Goal: Information Seeking & Learning: Get advice/opinions

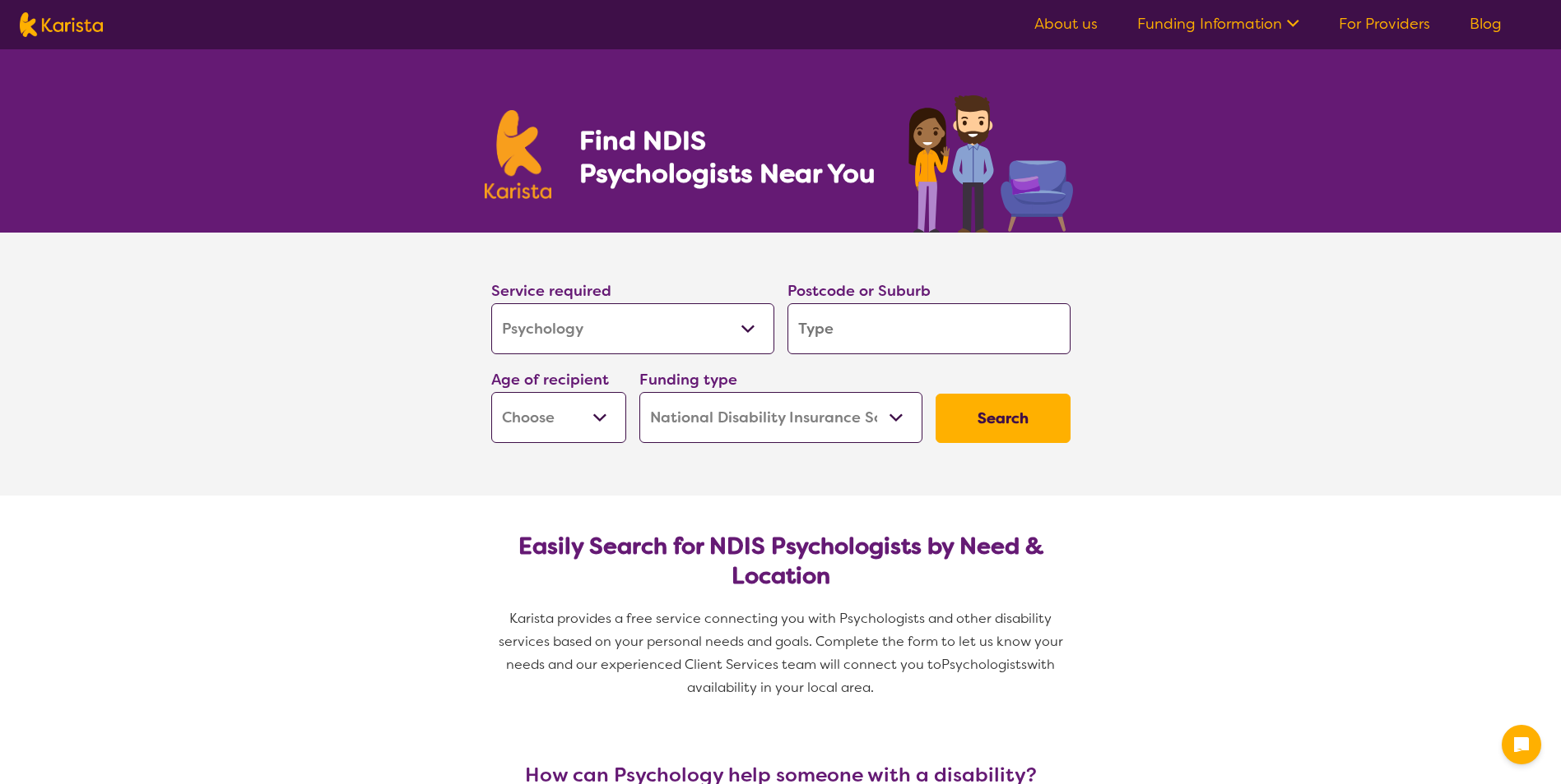
select select "Psychology"
select select "NDIS"
select select "Psychology"
select select "NDIS"
click at [864, 325] on input "search" at bounding box center [928, 329] width 283 height 51
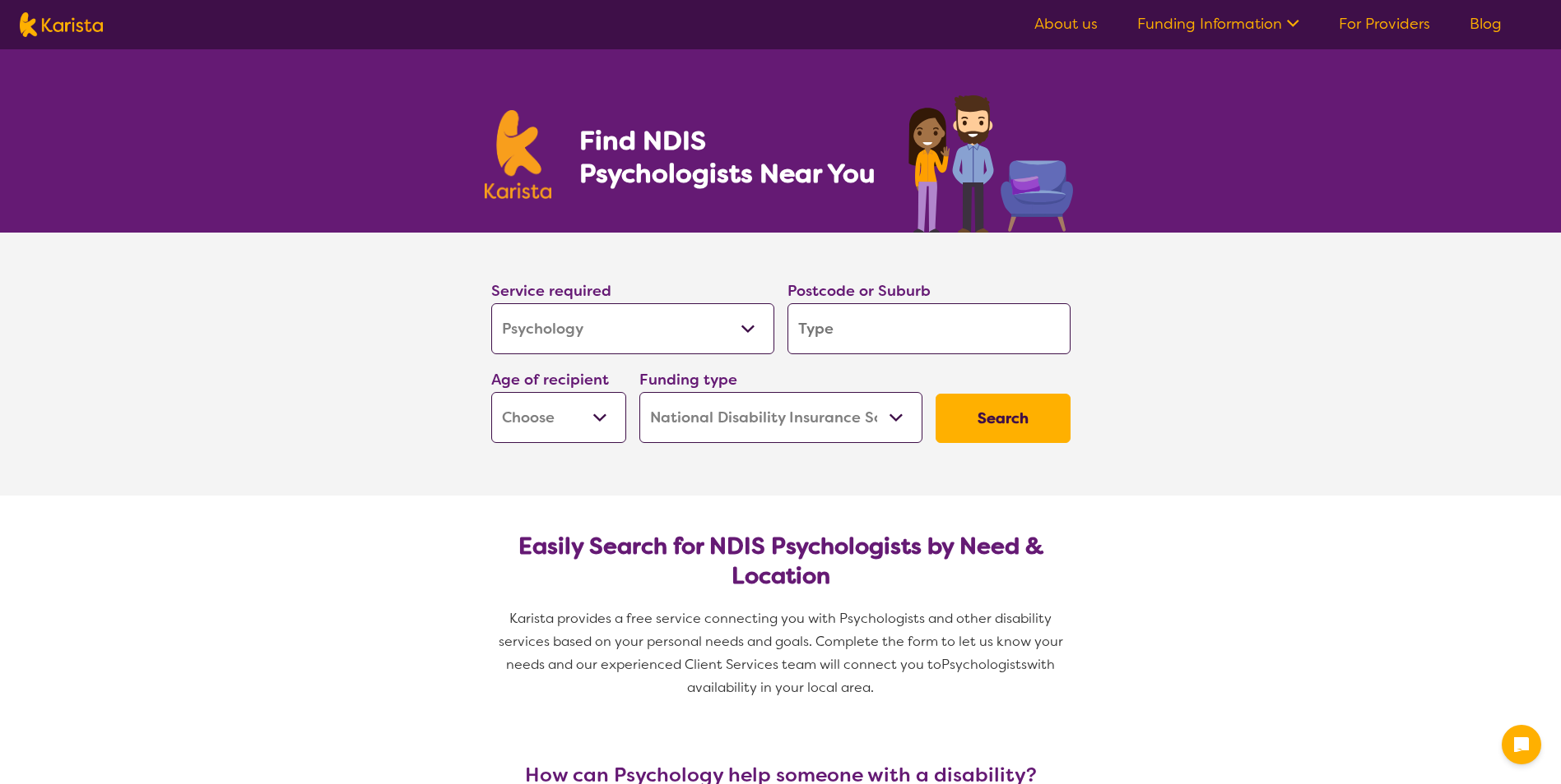
click at [864, 325] on input "search" at bounding box center [928, 329] width 283 height 51
click at [565, 418] on select "Early Childhood - 0 to 9 Child - 10 to 11 Adolescent - 12 to 17 Adult - 18 to 6…" at bounding box center [558, 418] width 135 height 51
select select "AD"
click at [491, 392] on select "Early Childhood - 0 to 9 Child - 10 to 11 Adolescent - 12 to 17 Adult - 18 to 6…" at bounding box center [558, 418] width 135 height 51
select select "AD"
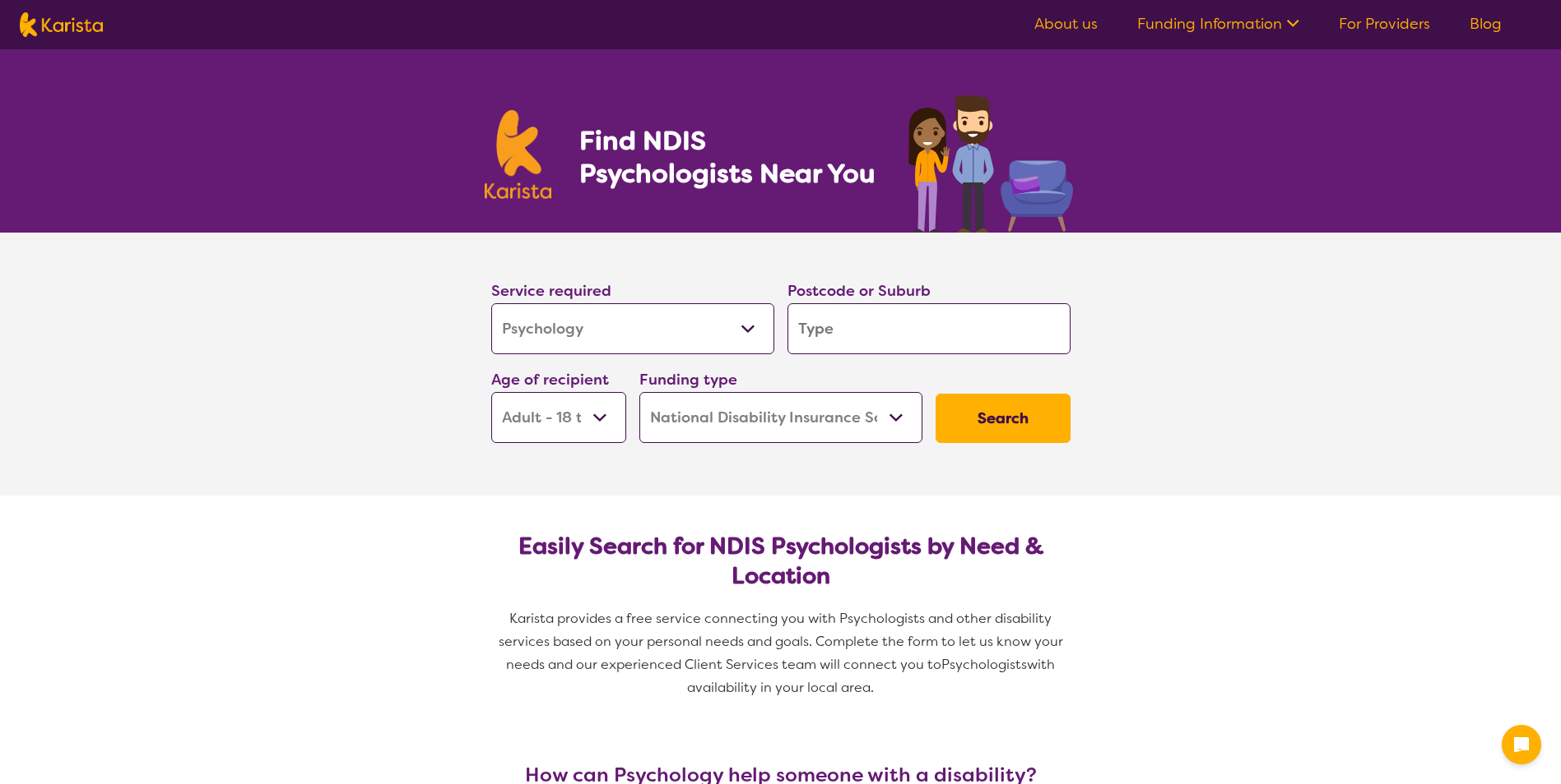
click at [971, 429] on button "Search" at bounding box center [1002, 418] width 135 height 49
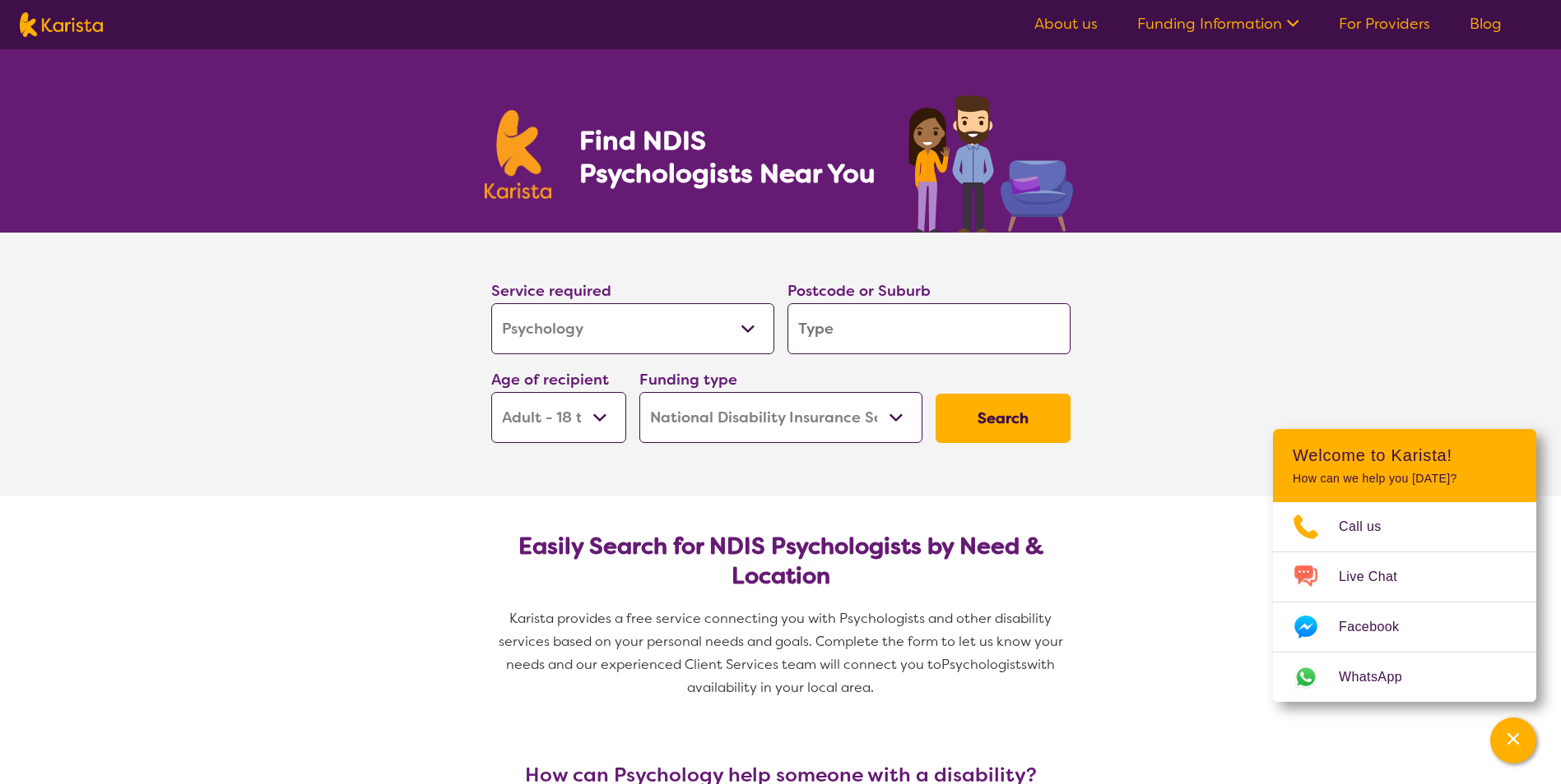
click at [910, 333] on input "search" at bounding box center [928, 329] width 283 height 51
type input "5"
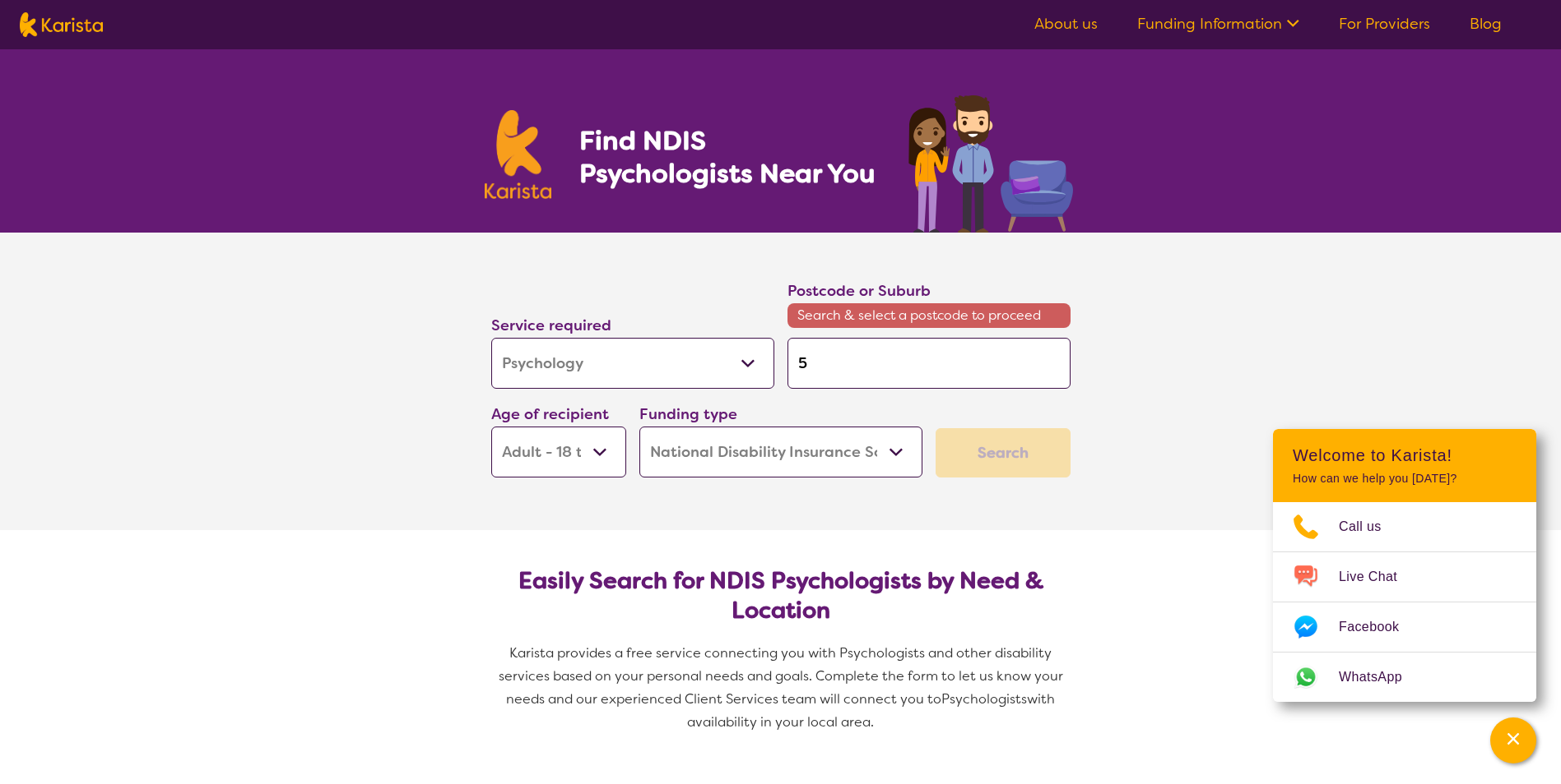
type input "50"
type input "500"
type input "5000"
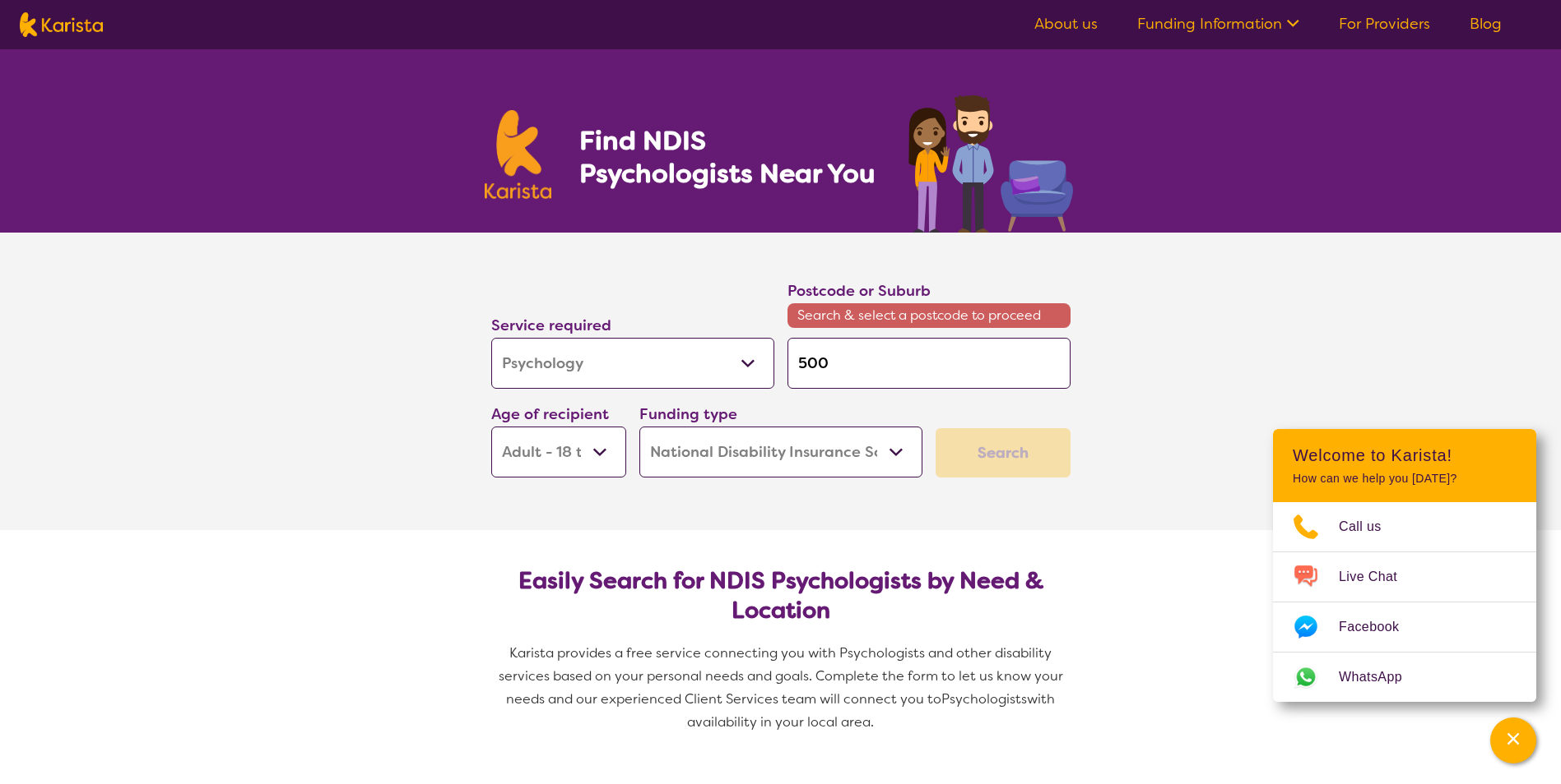
type input "5000"
type input "50000"
type input "5000"
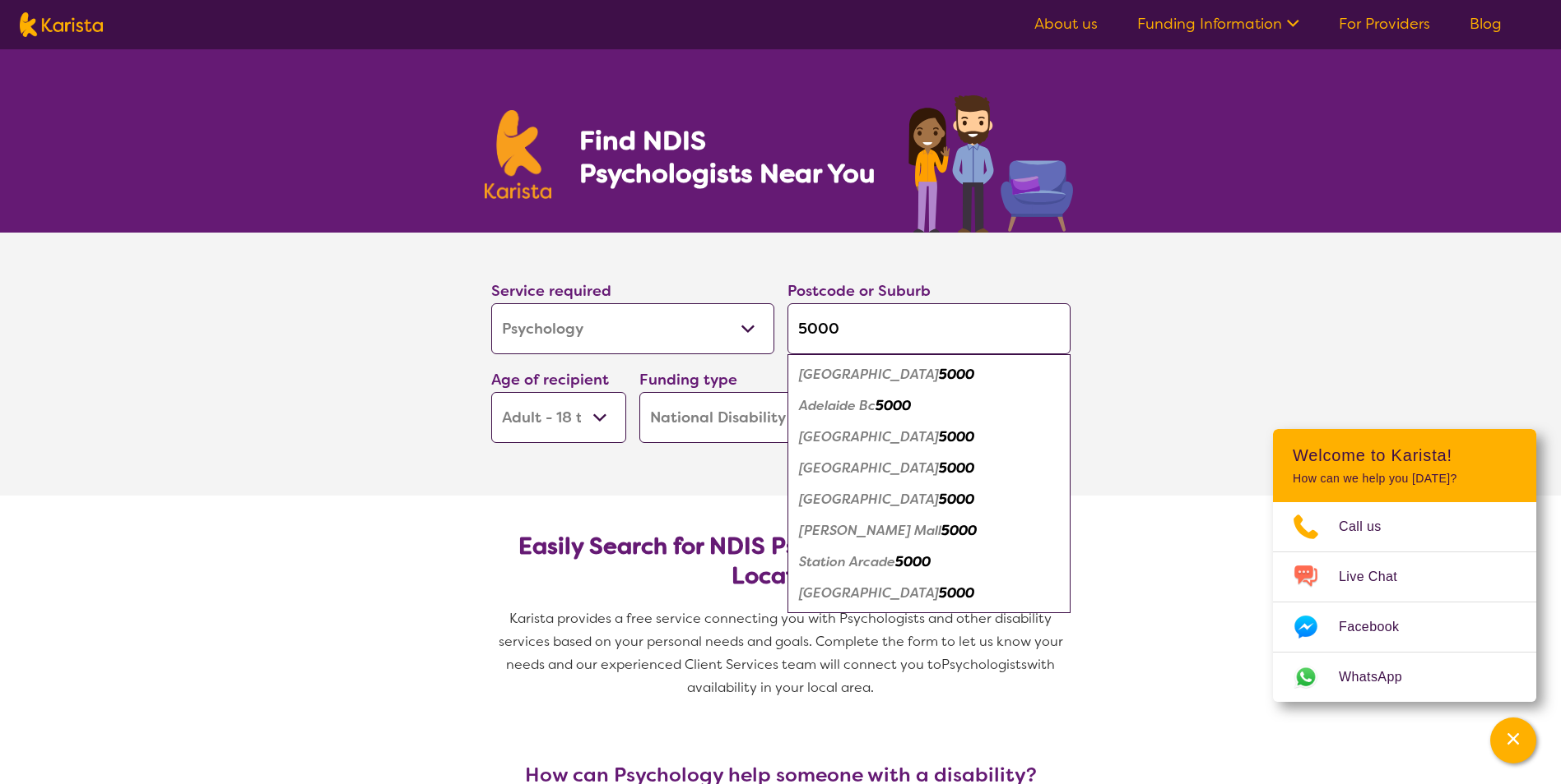
type input "5000"
click at [838, 375] on em "[GEOGRAPHIC_DATA]" at bounding box center [868, 374] width 140 height 18
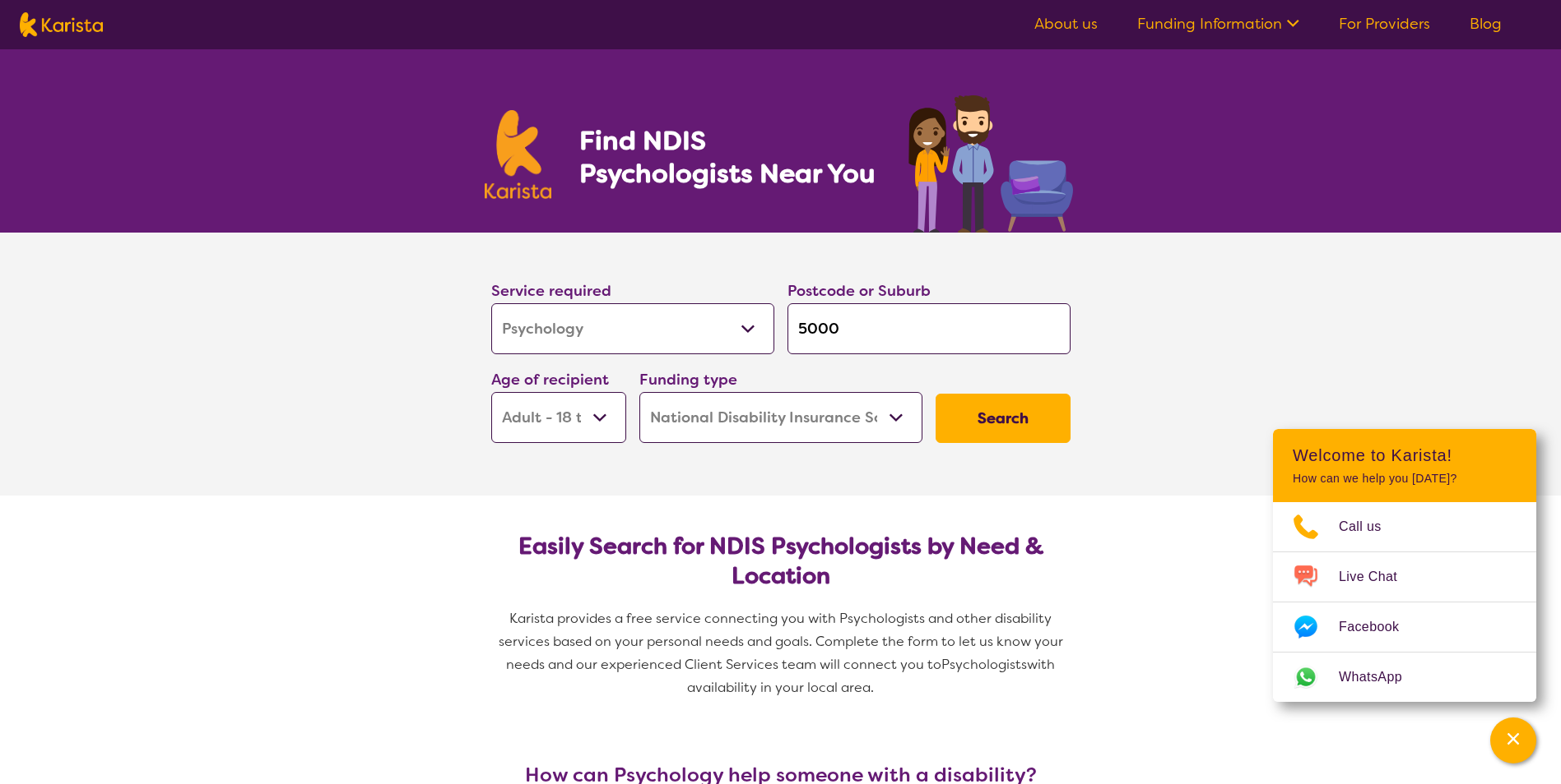
click at [993, 414] on button "Search" at bounding box center [1002, 418] width 135 height 49
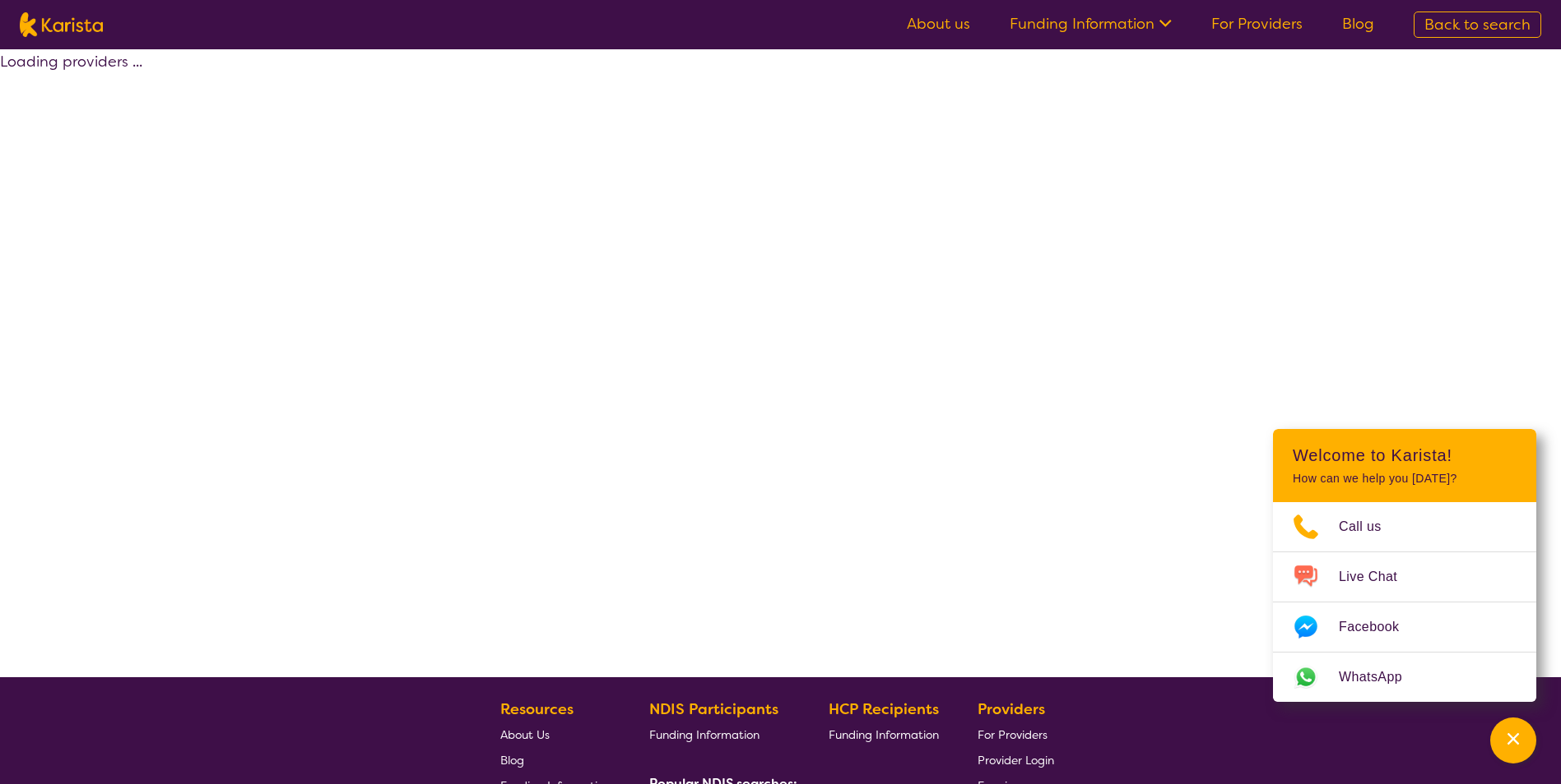
select select "by_score"
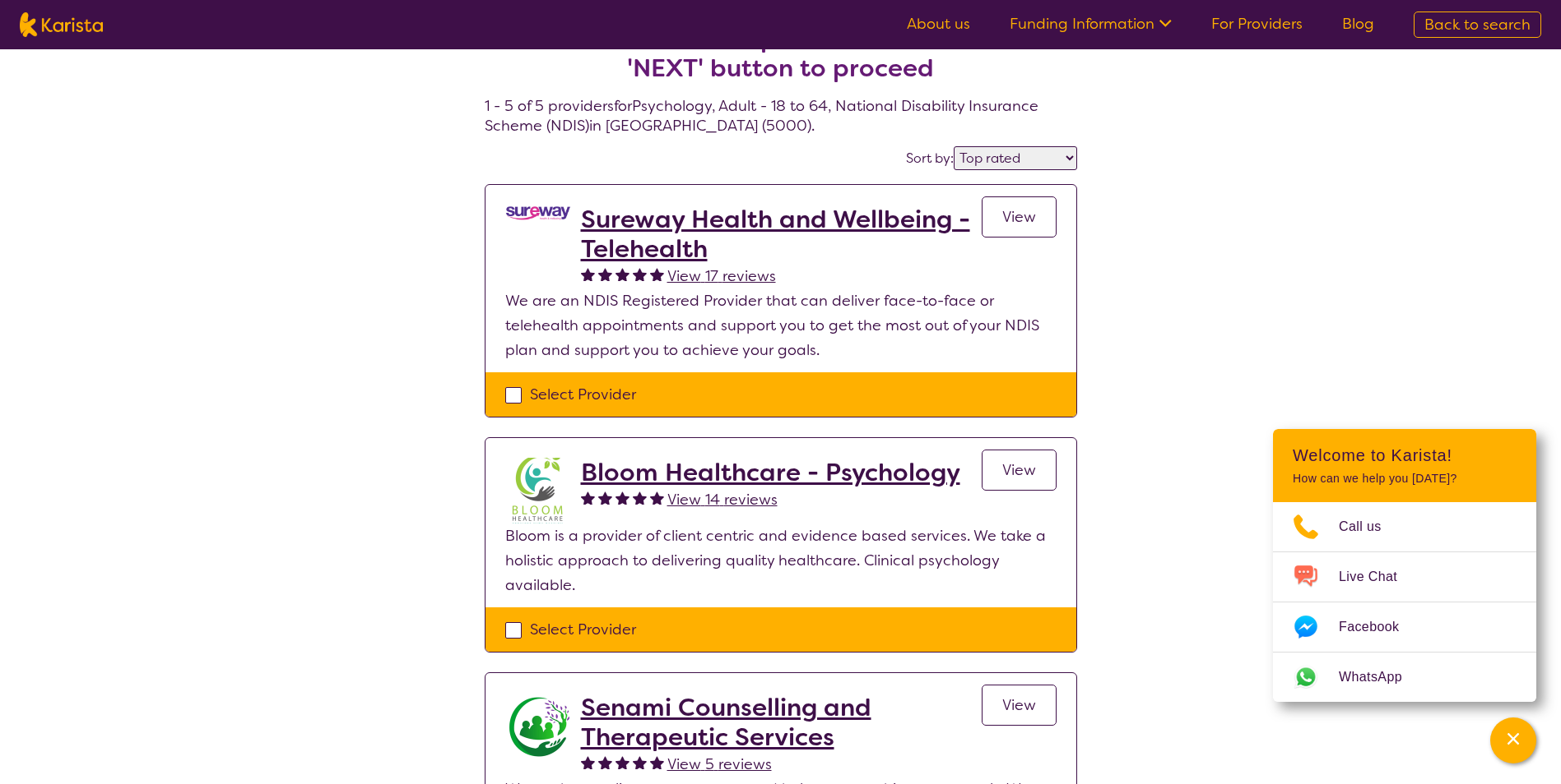
scroll to position [82, 0]
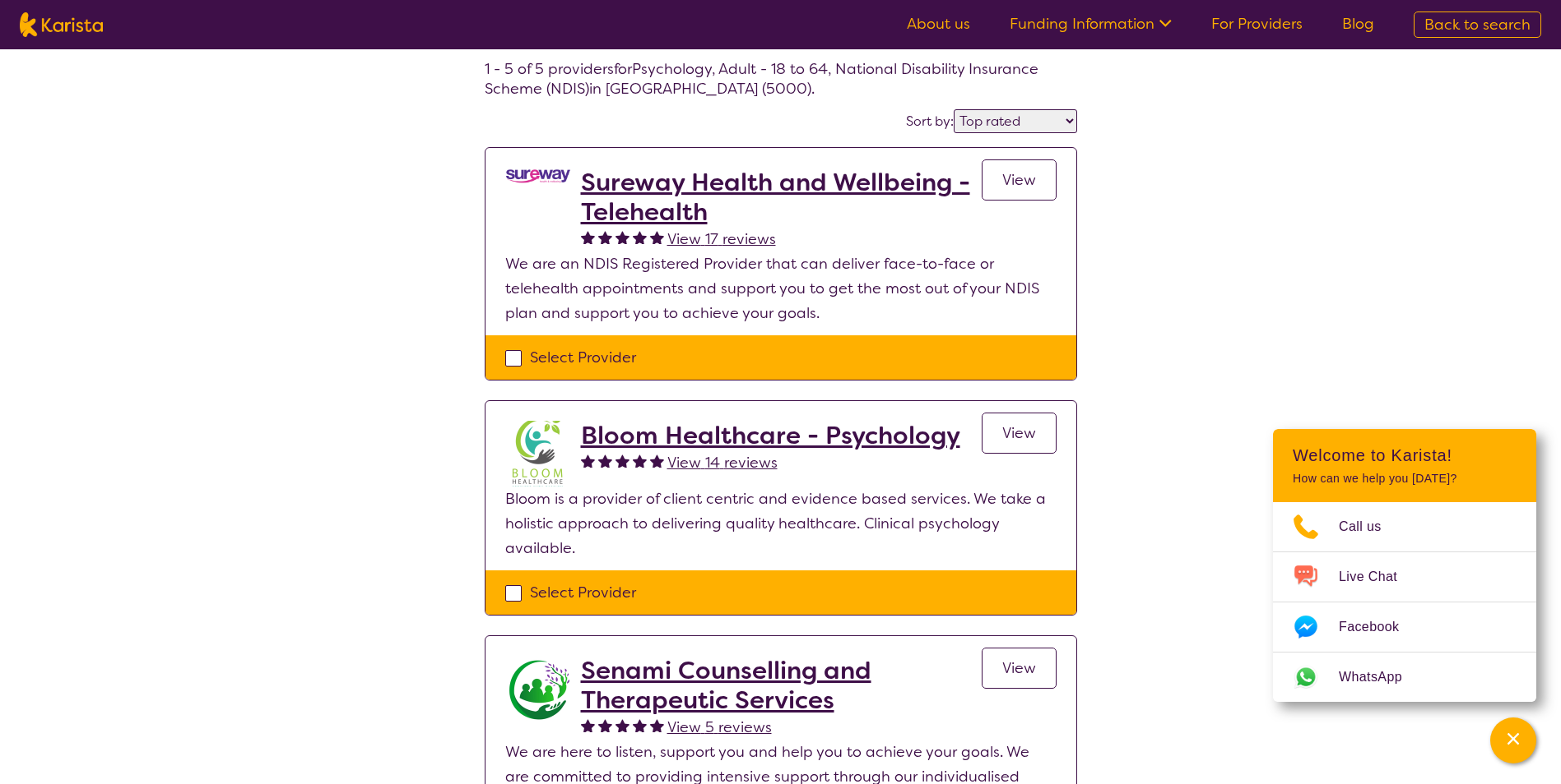
click at [713, 174] on h2 "Sureway Health and Wellbeing - Telehealth" at bounding box center [781, 196] width 401 height 59
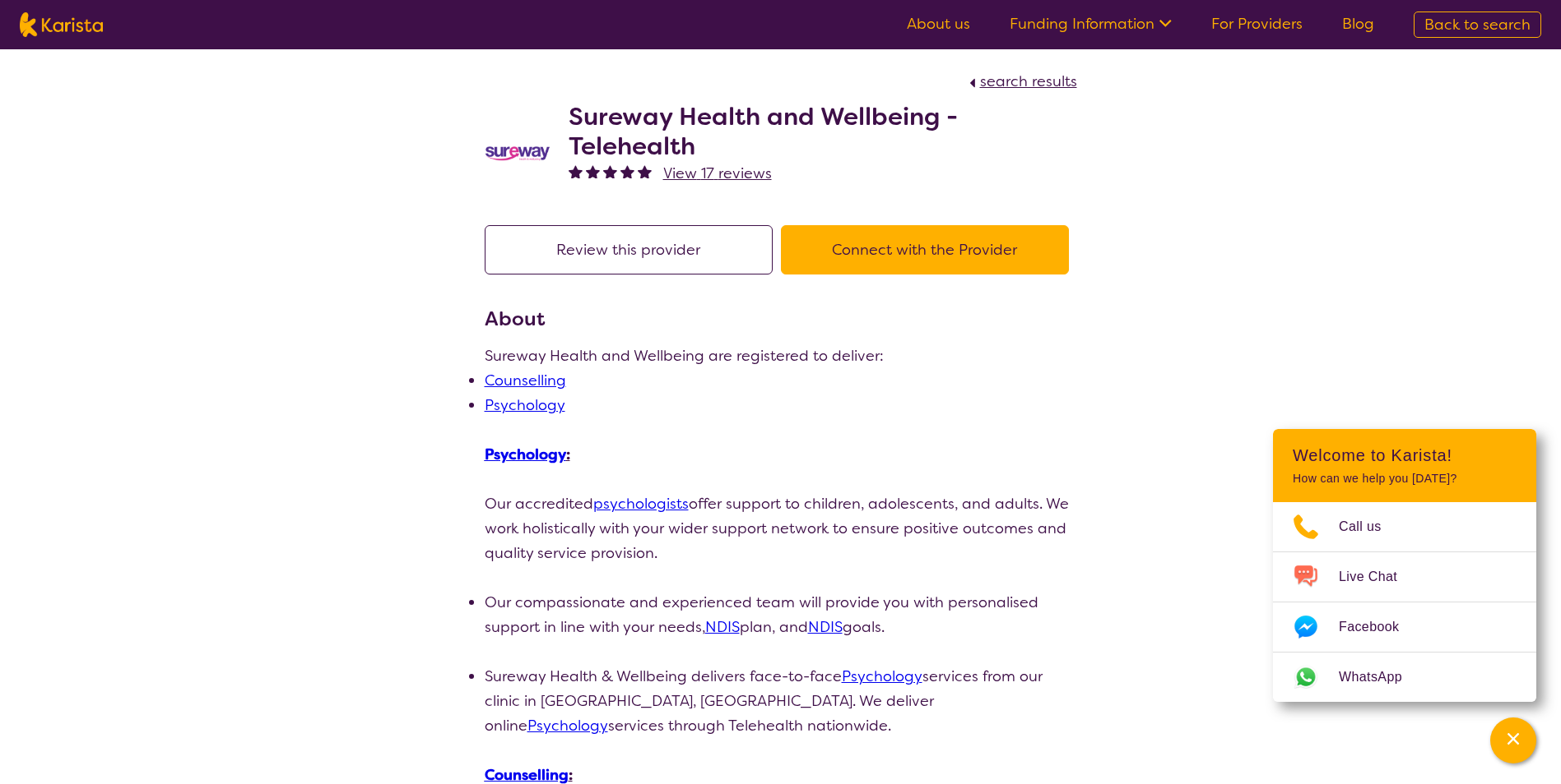
click at [994, 508] on p "Our accredited psychologists offer support to children, adolescents, and adults…" at bounding box center [781, 529] width 592 height 74
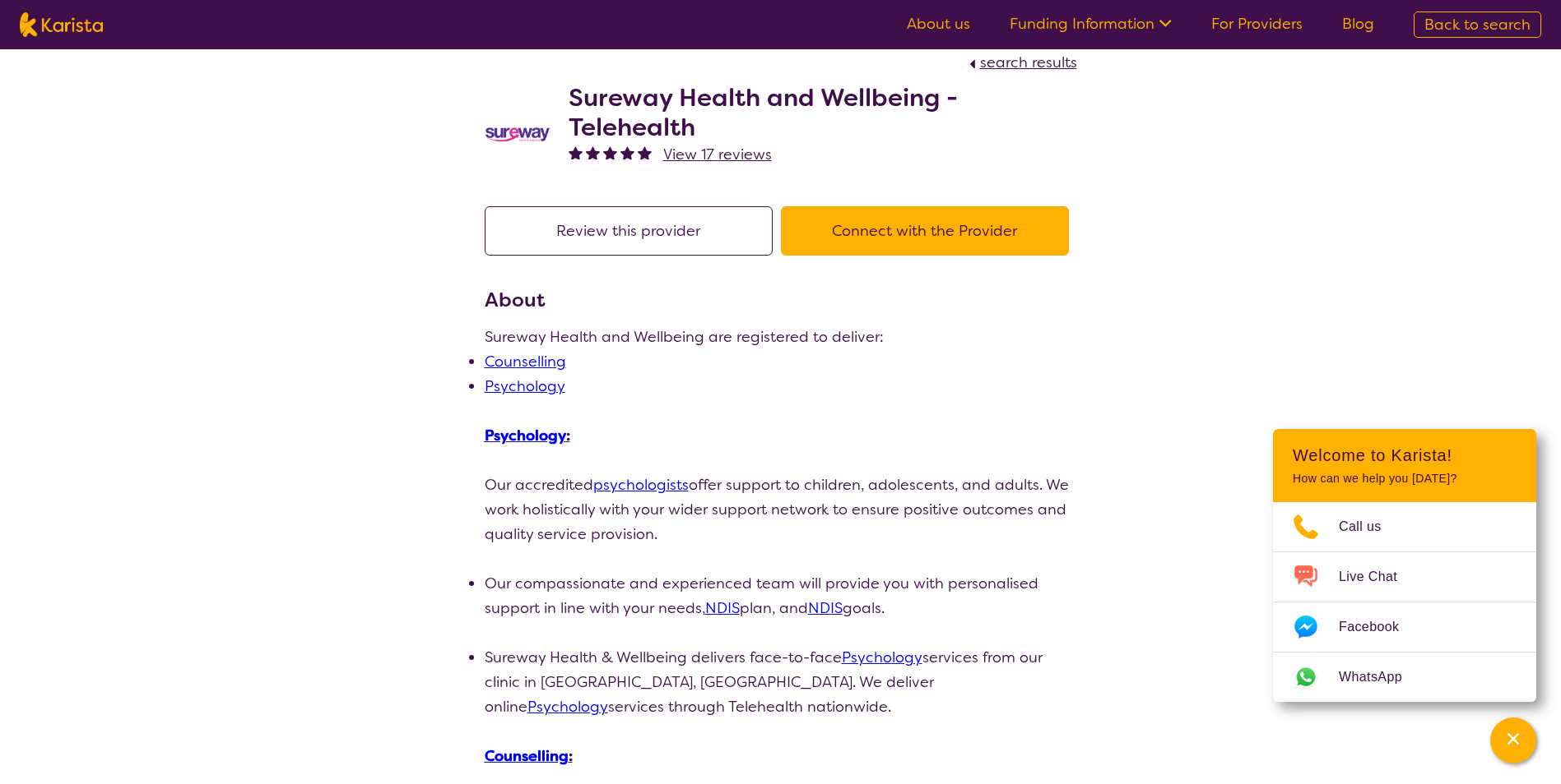
scroll to position [18, 0]
click at [886, 226] on button "Connect with the Provider" at bounding box center [925, 232] width 288 height 49
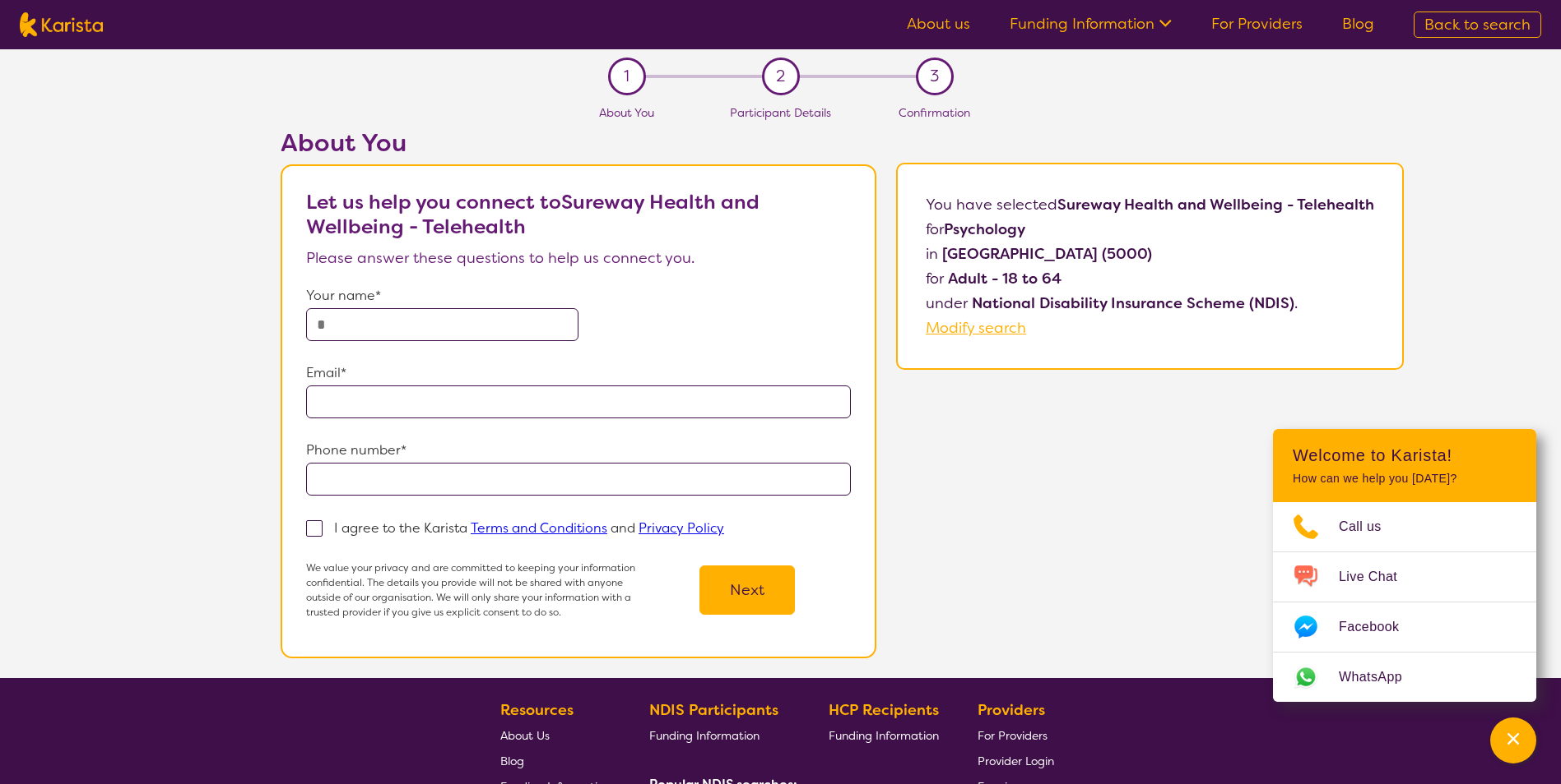
scroll to position [18, 0]
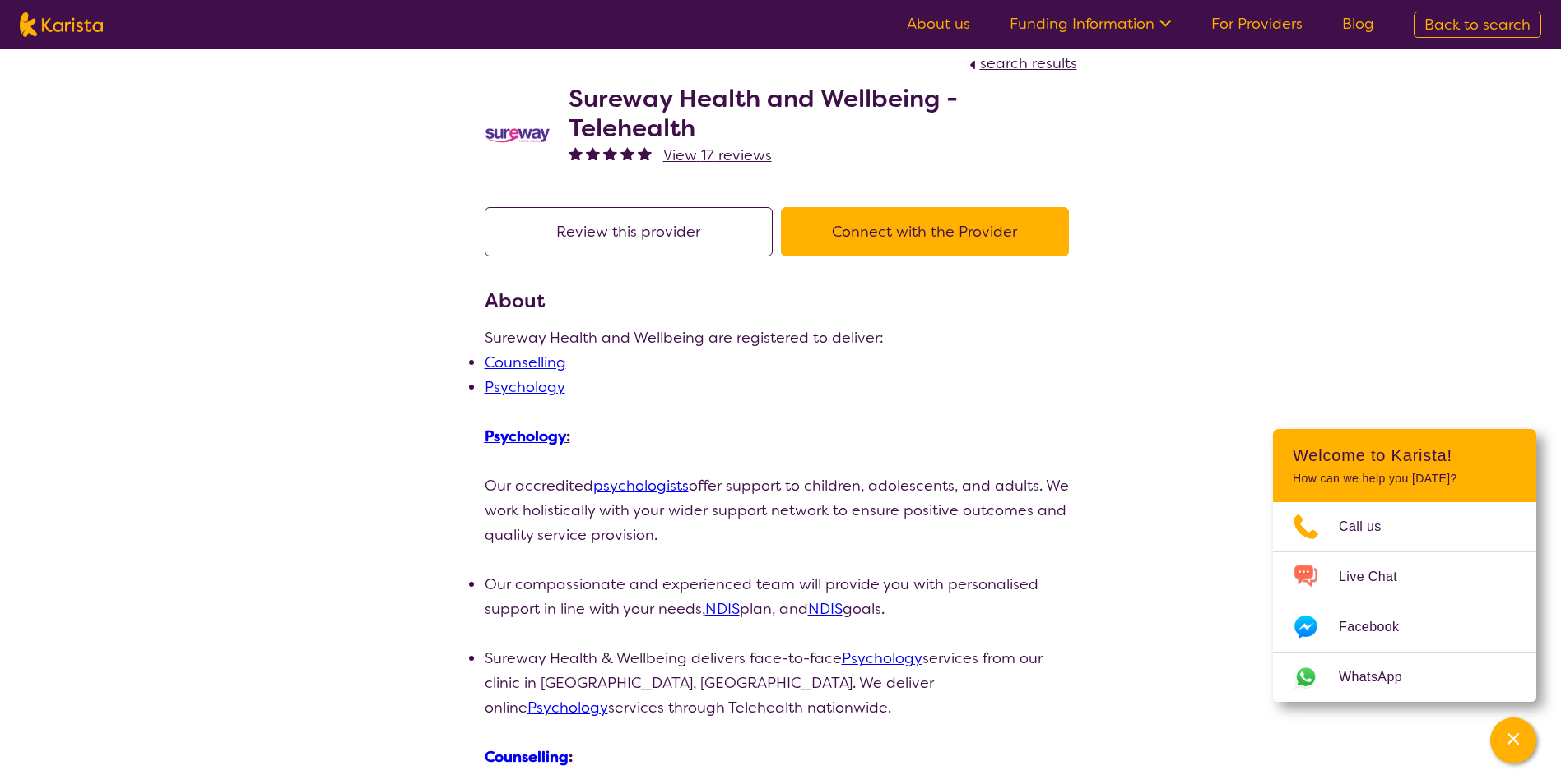
scroll to position [82, 0]
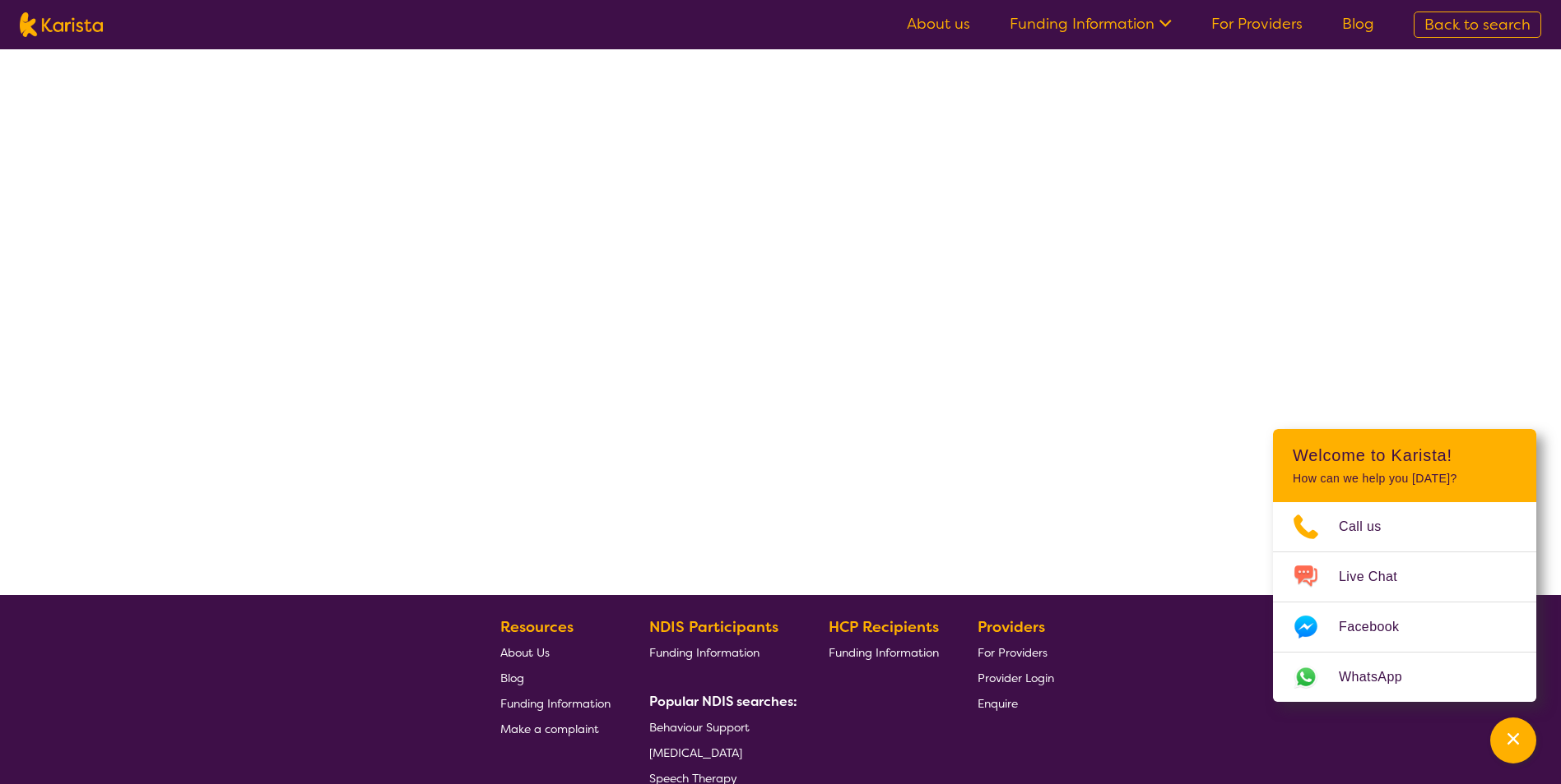
select select "by_score"
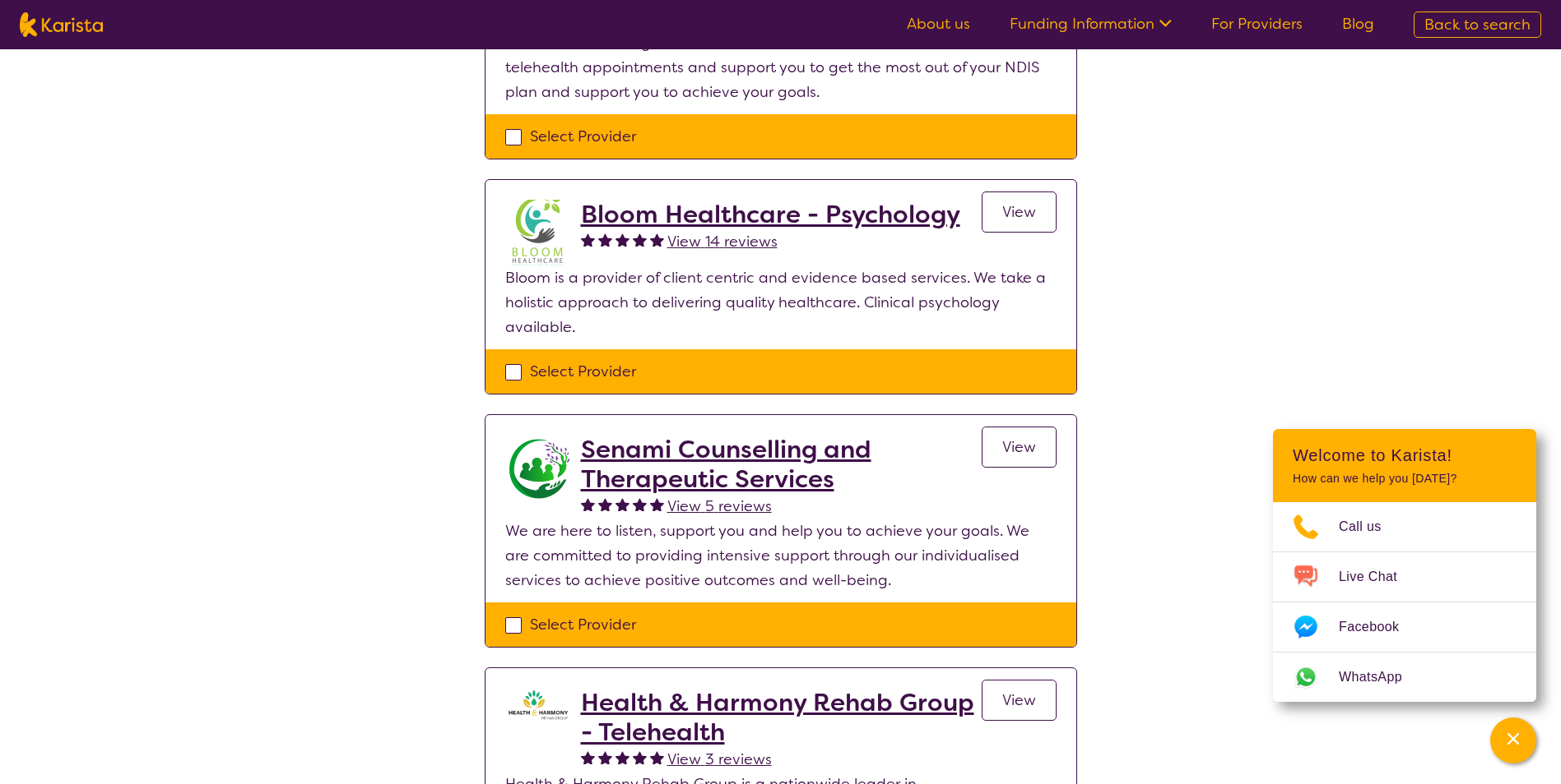
scroll to position [329, 0]
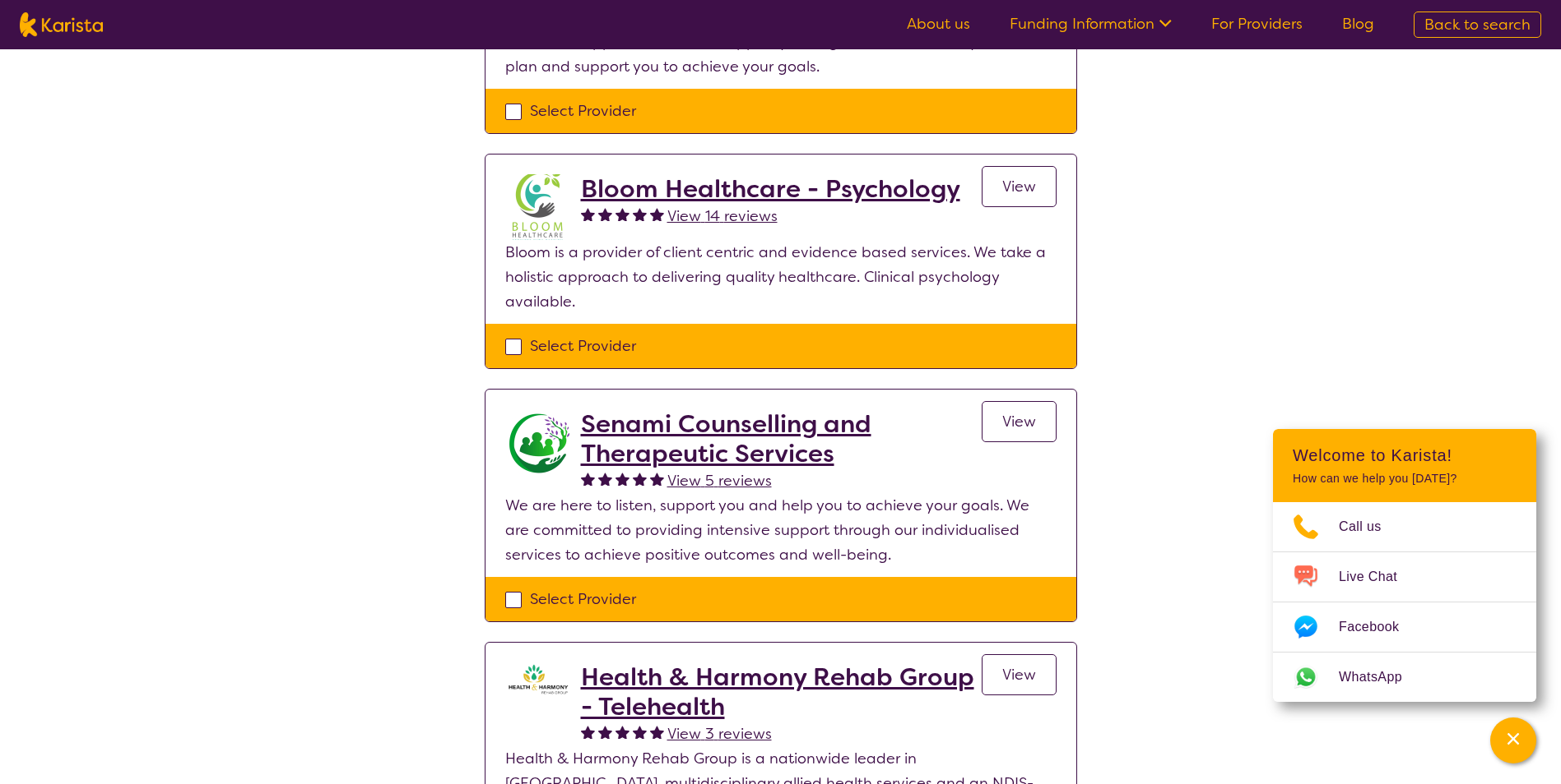
click at [658, 427] on h2 "Senami Counselling and Therapeutic Services" at bounding box center [781, 439] width 401 height 59
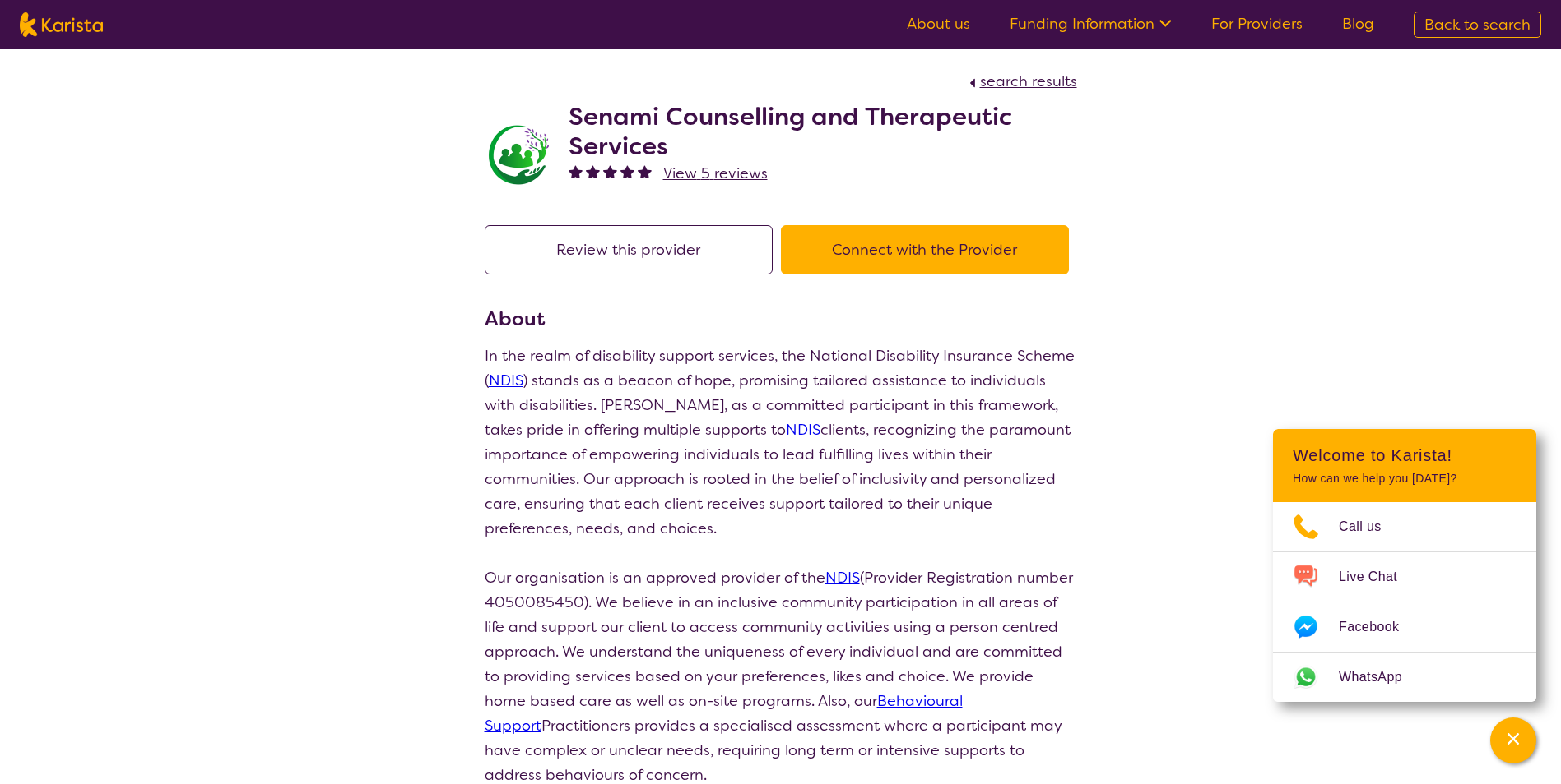
click at [602, 114] on h2 "Senami Counselling and Therapeutic Services" at bounding box center [822, 131] width 509 height 59
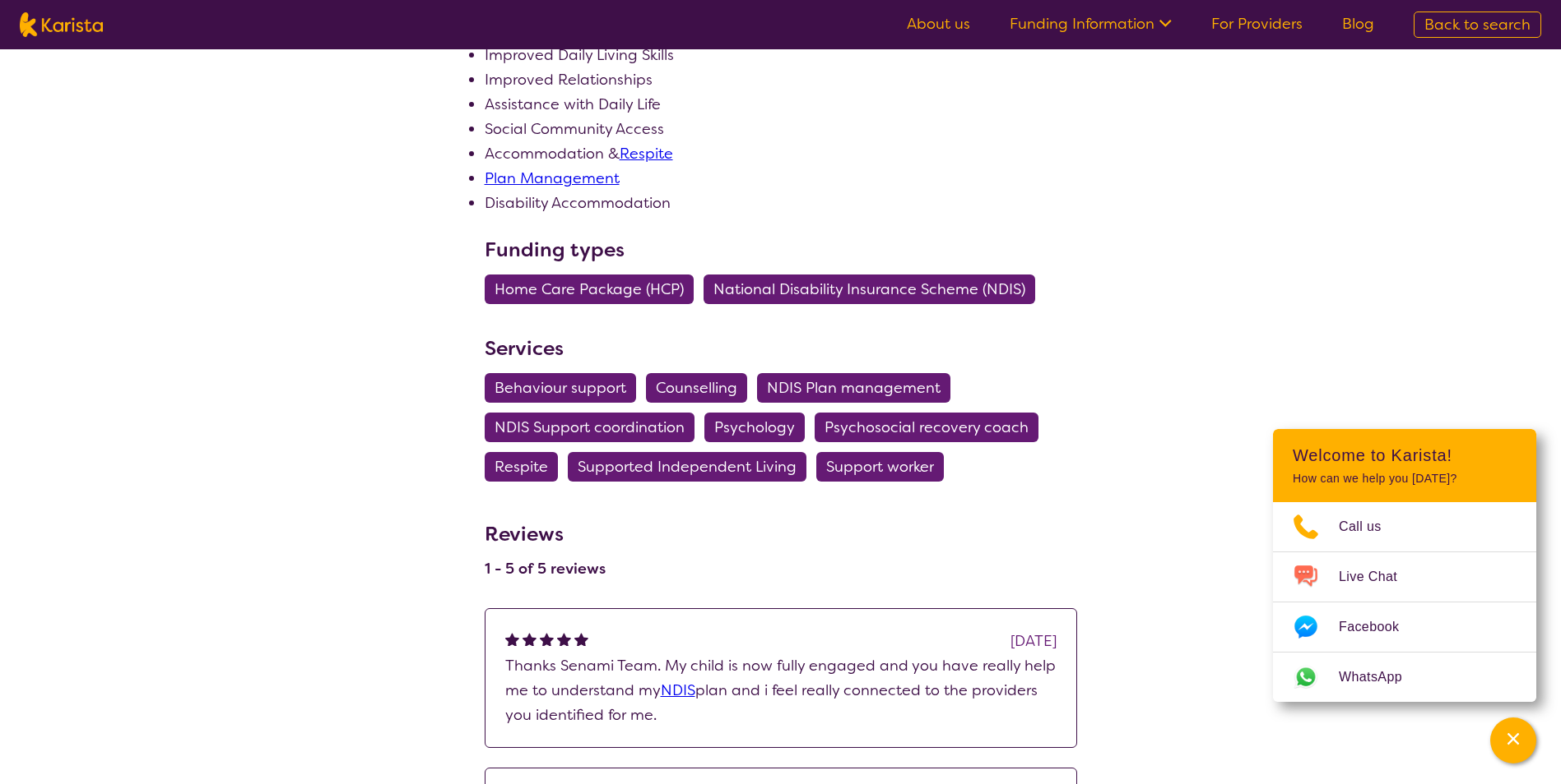
scroll to position [1315, 0]
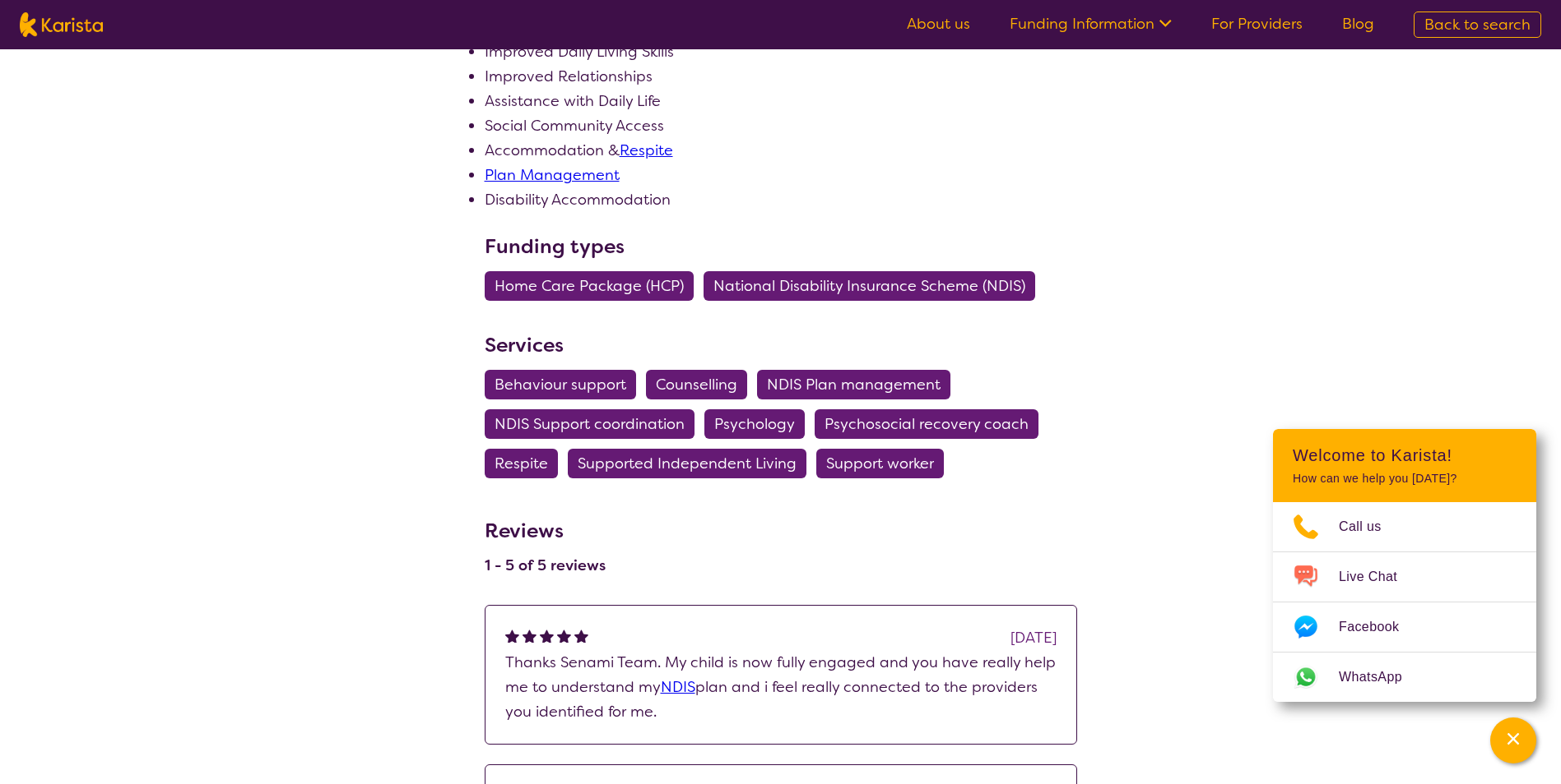
click at [754, 419] on span "Psychology" at bounding box center [754, 425] width 80 height 30
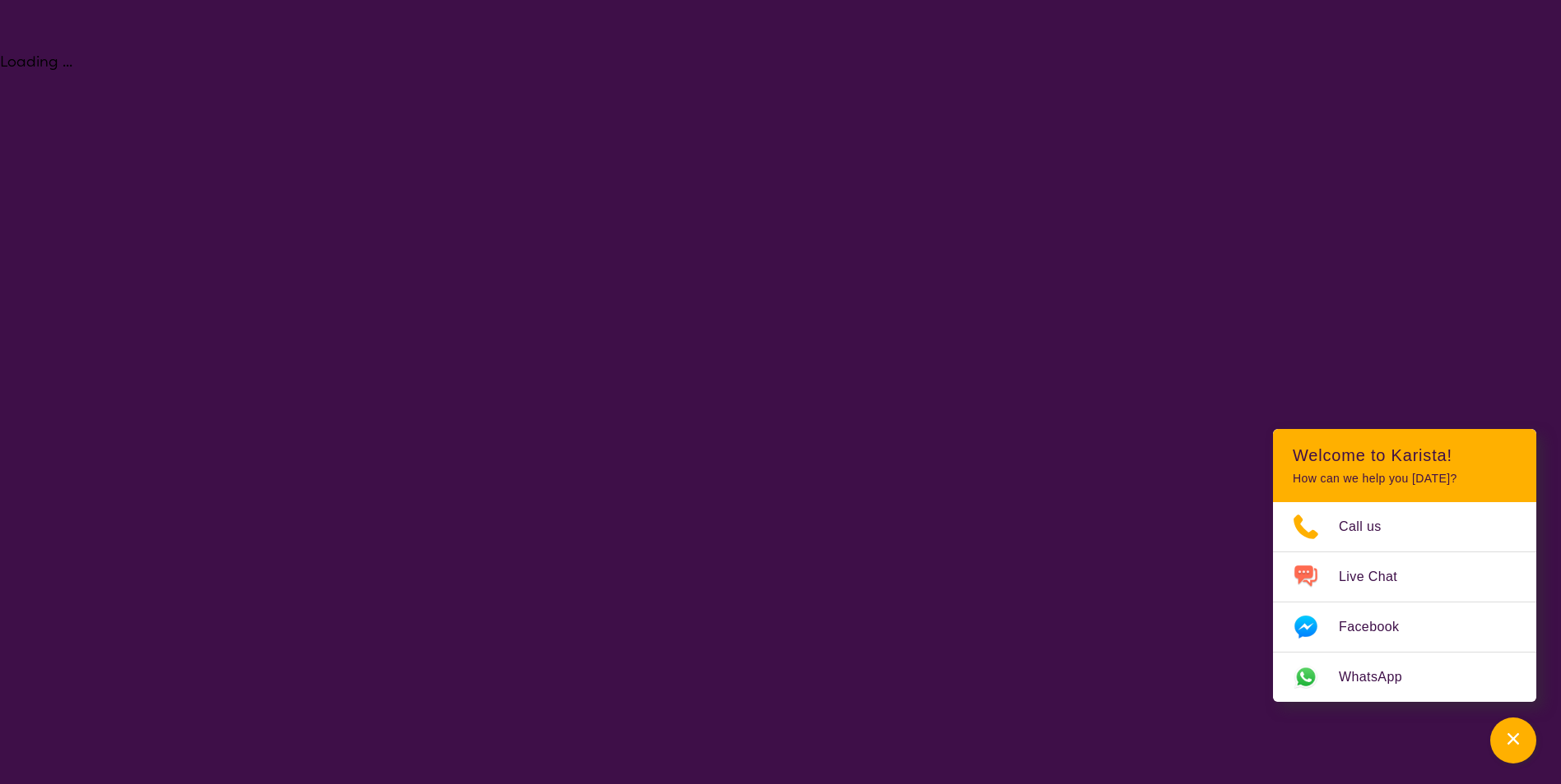
select select "Psychology"
select select "AD"
select select "NDIS"
select select "Psychology"
select select "AD"
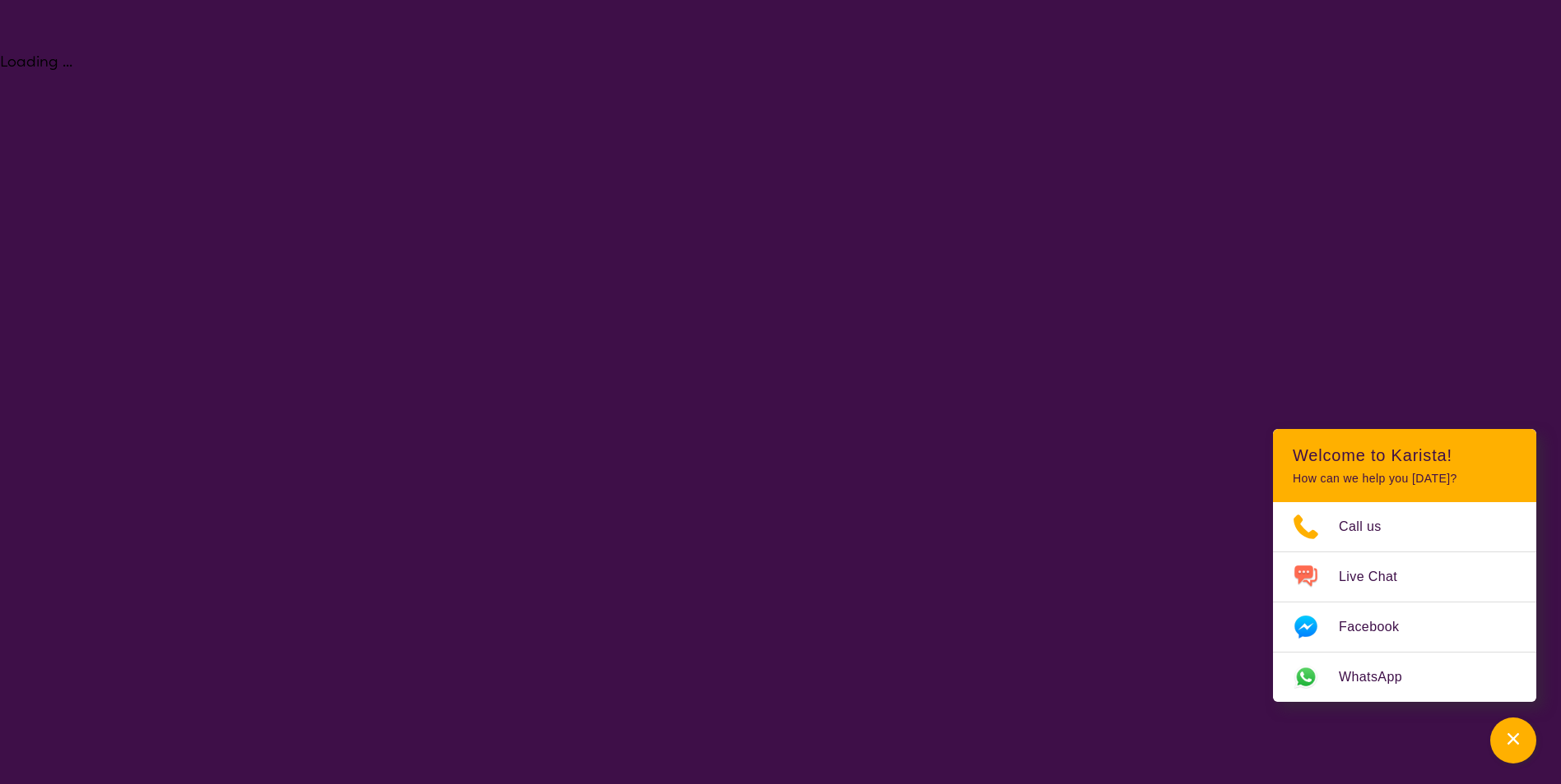
select select "NDIS"
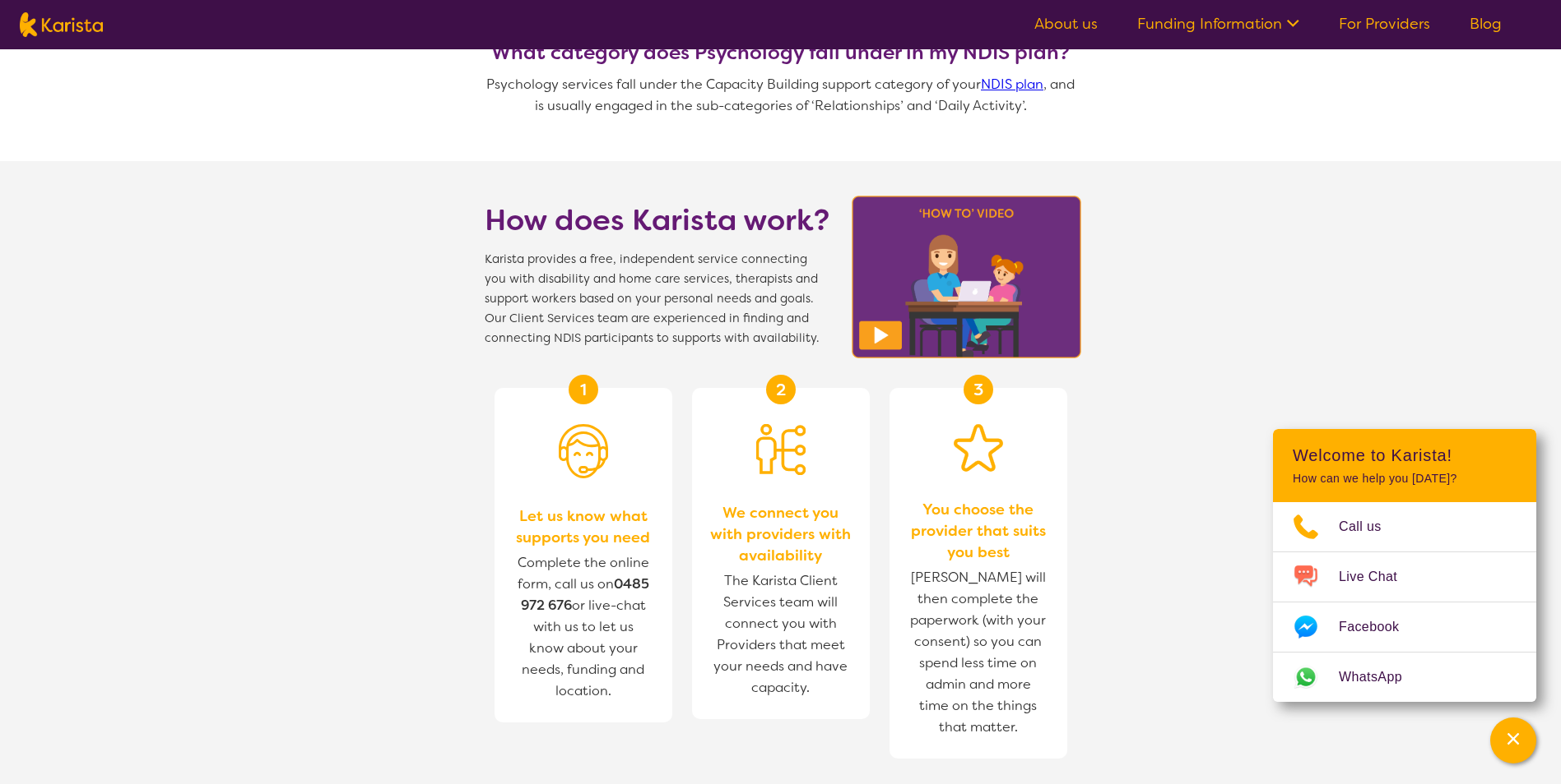
scroll to position [1562, 0]
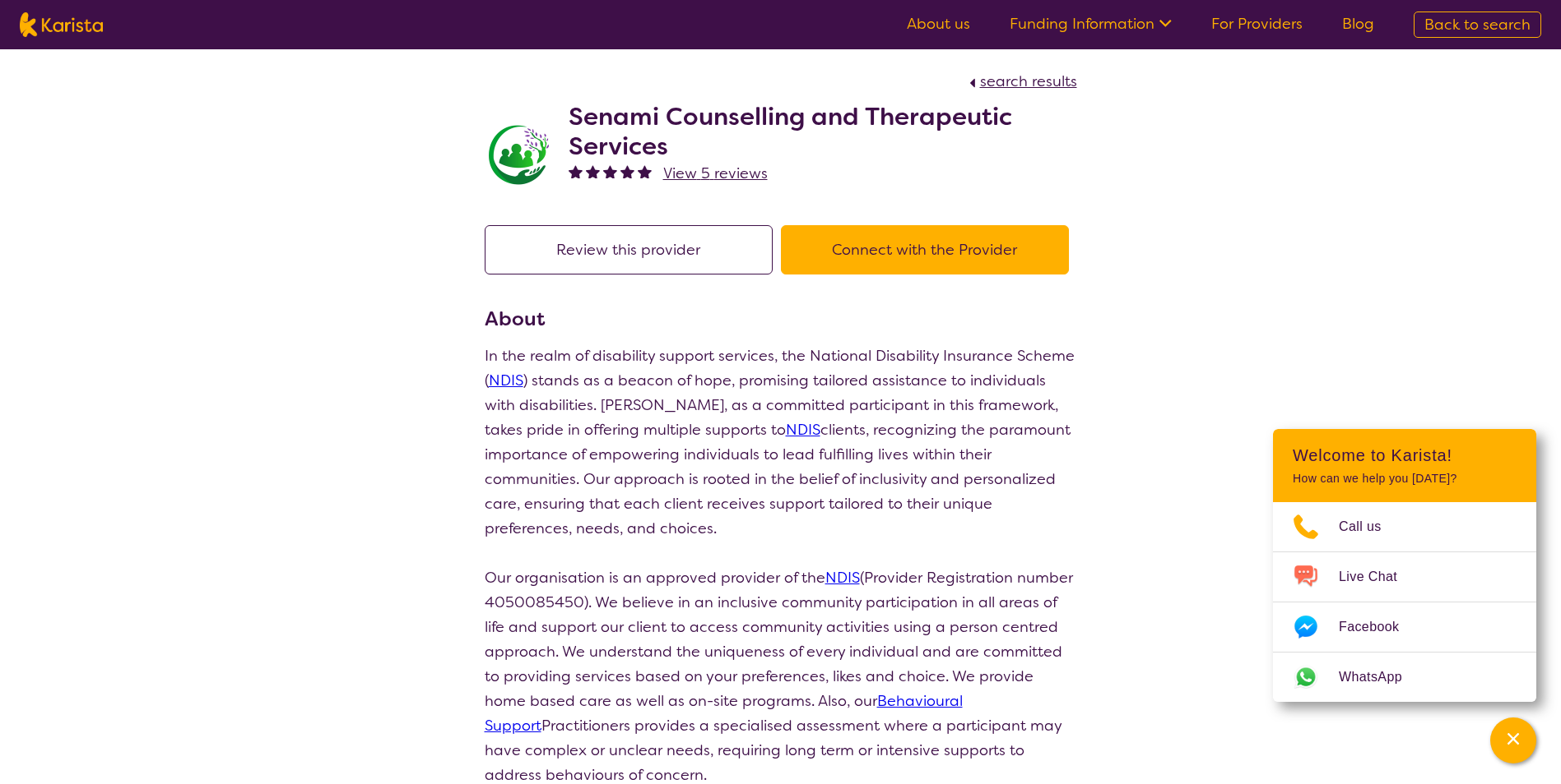
scroll to position [290, 0]
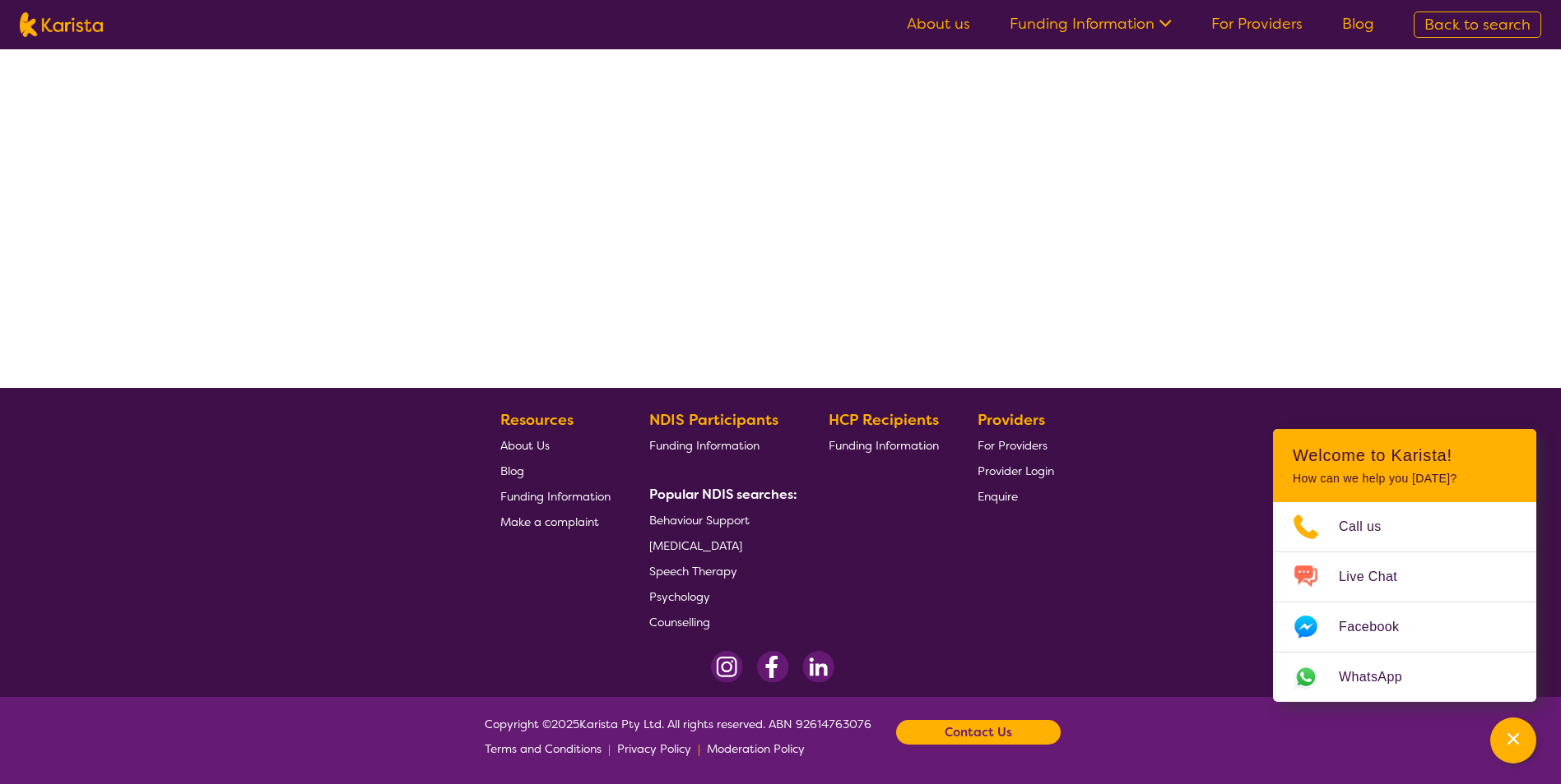
select select "by_score"
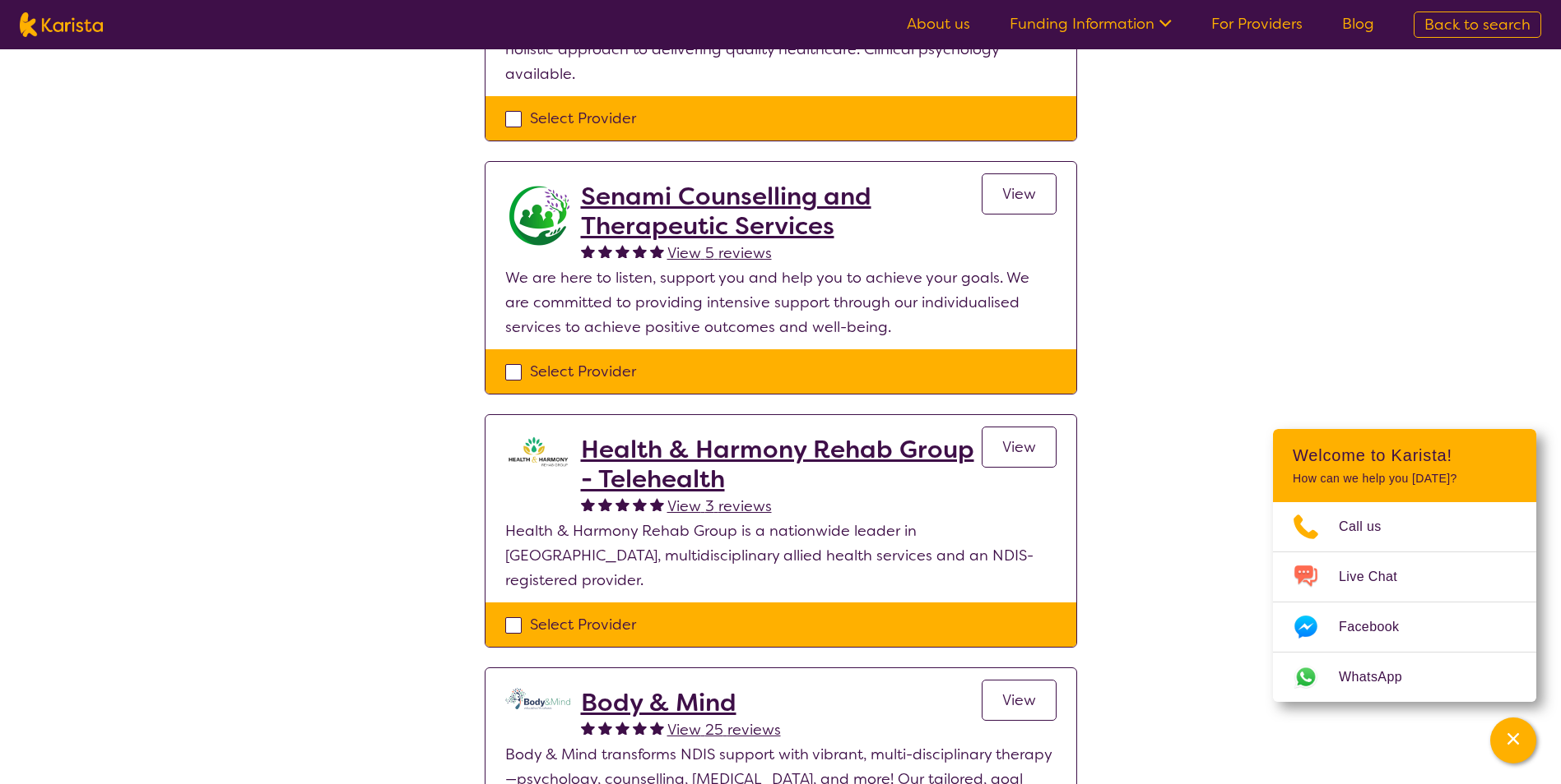
scroll to position [618, 0]
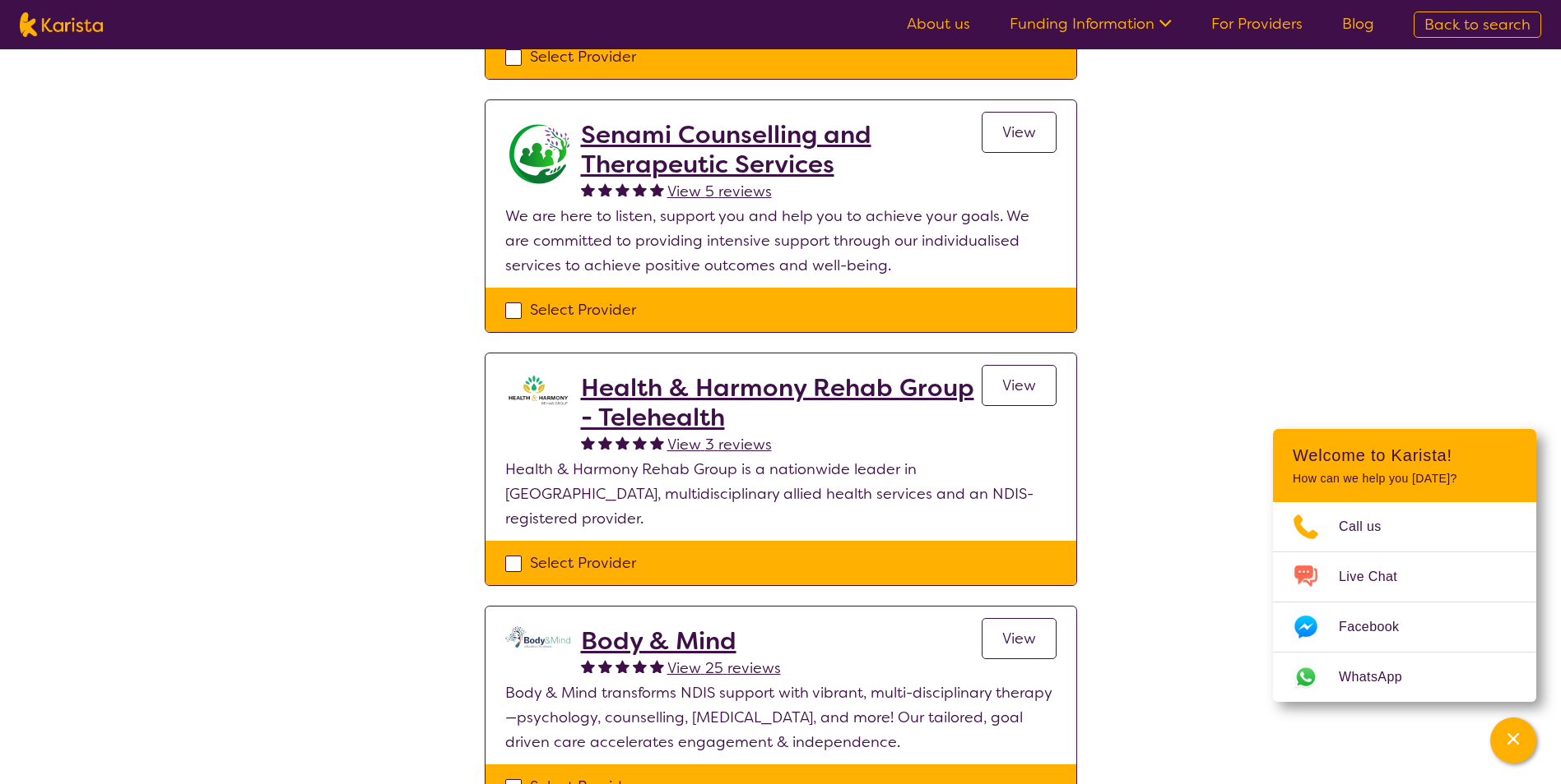
click at [689, 395] on h2 "Health & Harmony Rehab Group - Telehealth" at bounding box center [781, 403] width 401 height 59
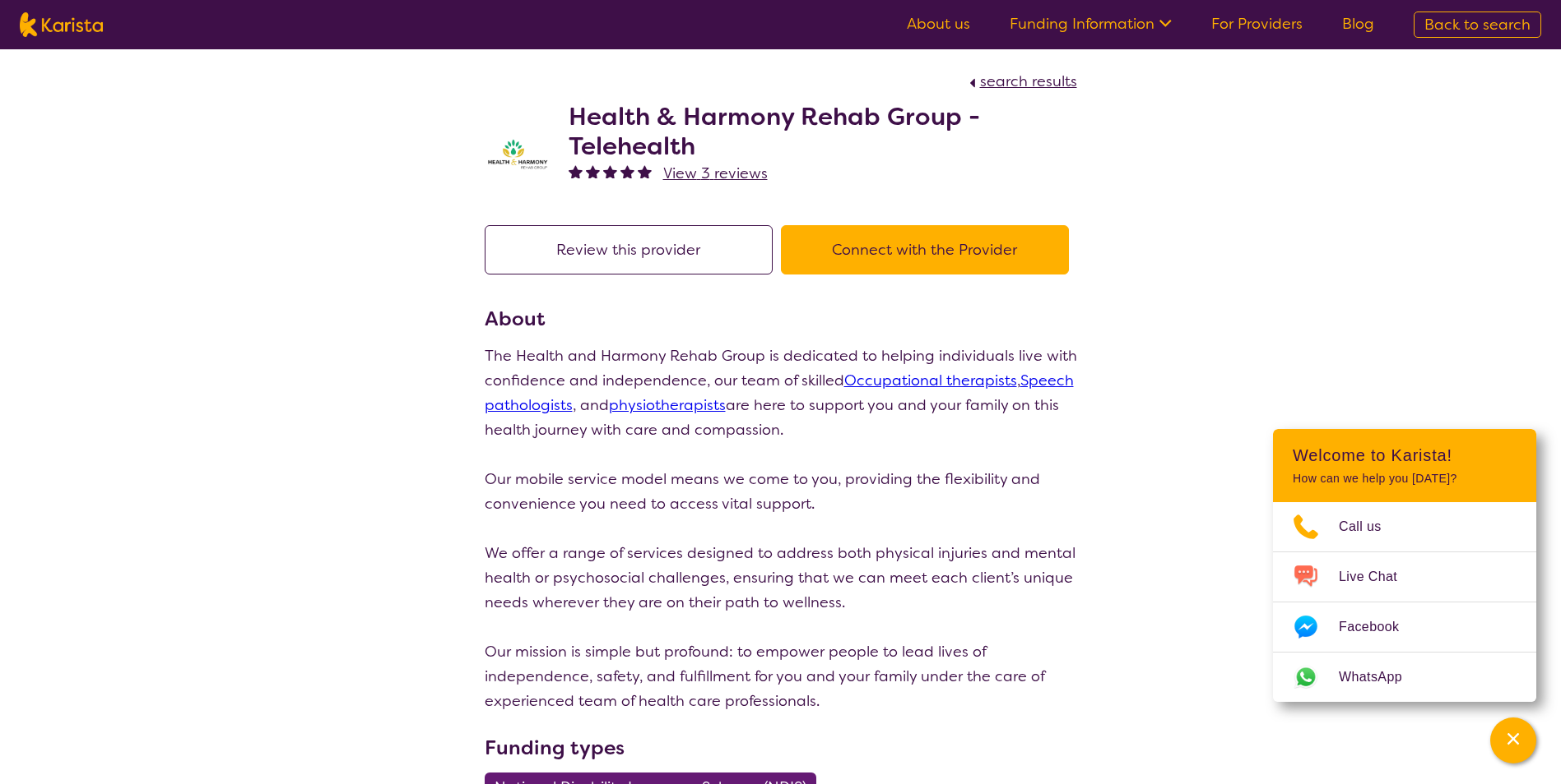
click at [698, 108] on h2 "Health & Harmony Rehab Group - Telehealth" at bounding box center [822, 131] width 509 height 59
click at [670, 132] on h2 "Health & Harmony Rehab Group - Telehealth" at bounding box center [822, 131] width 509 height 59
